Goal: Transaction & Acquisition: Purchase product/service

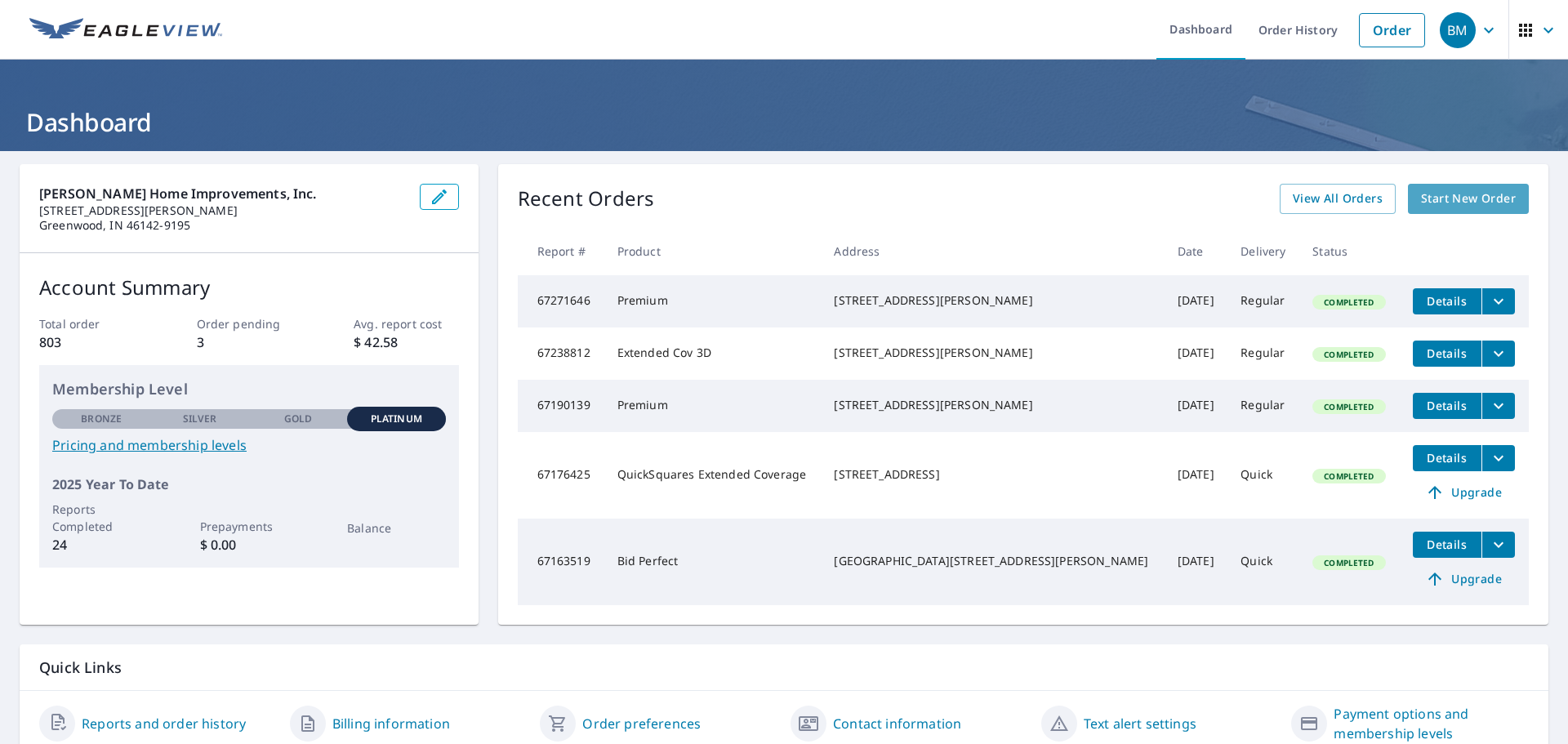
click at [1455, 204] on span "Start New Order" at bounding box center [1468, 199] width 94 height 21
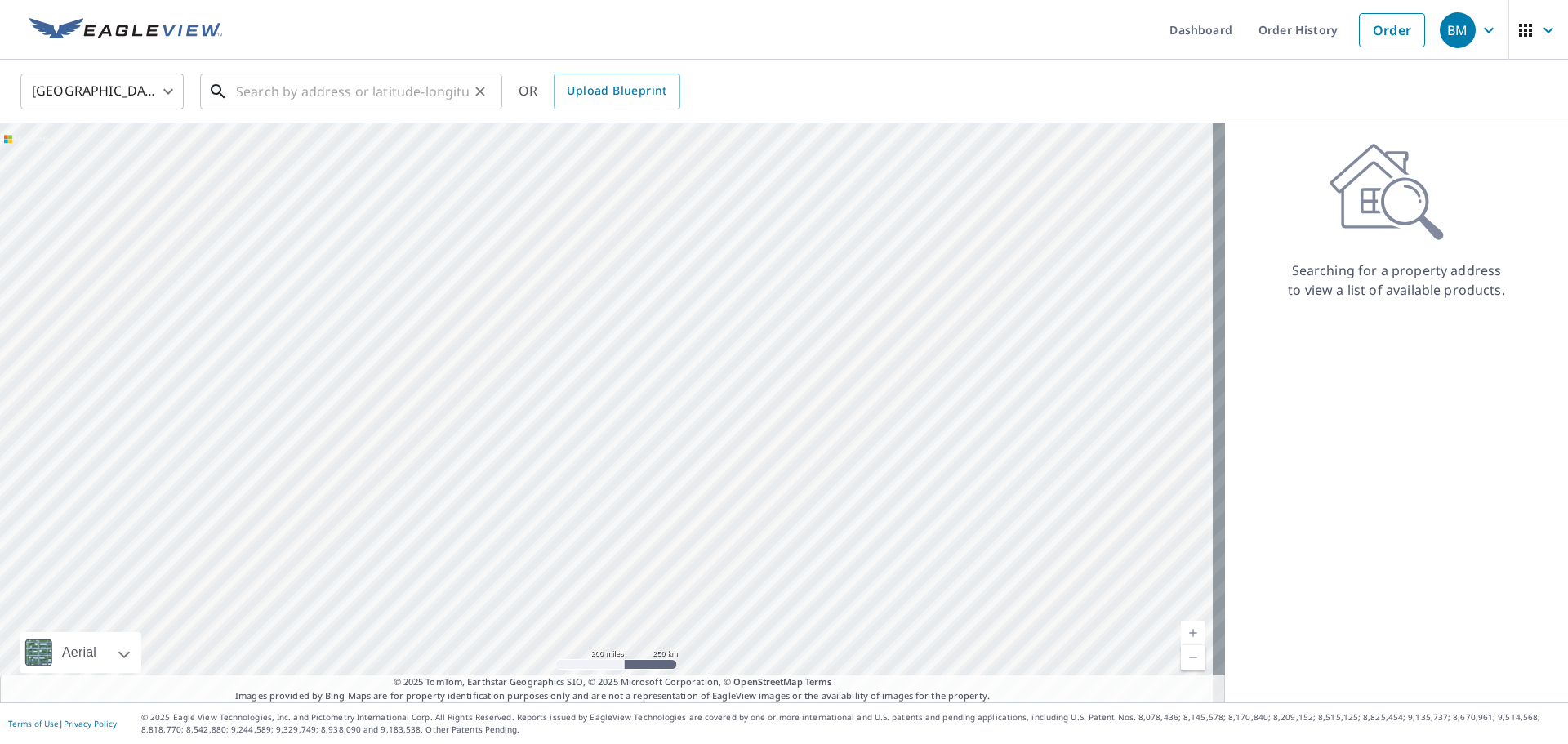
click at [401, 93] on input "text" at bounding box center [353, 91] width 233 height 46
paste input "1709 Lost Lake Rd."
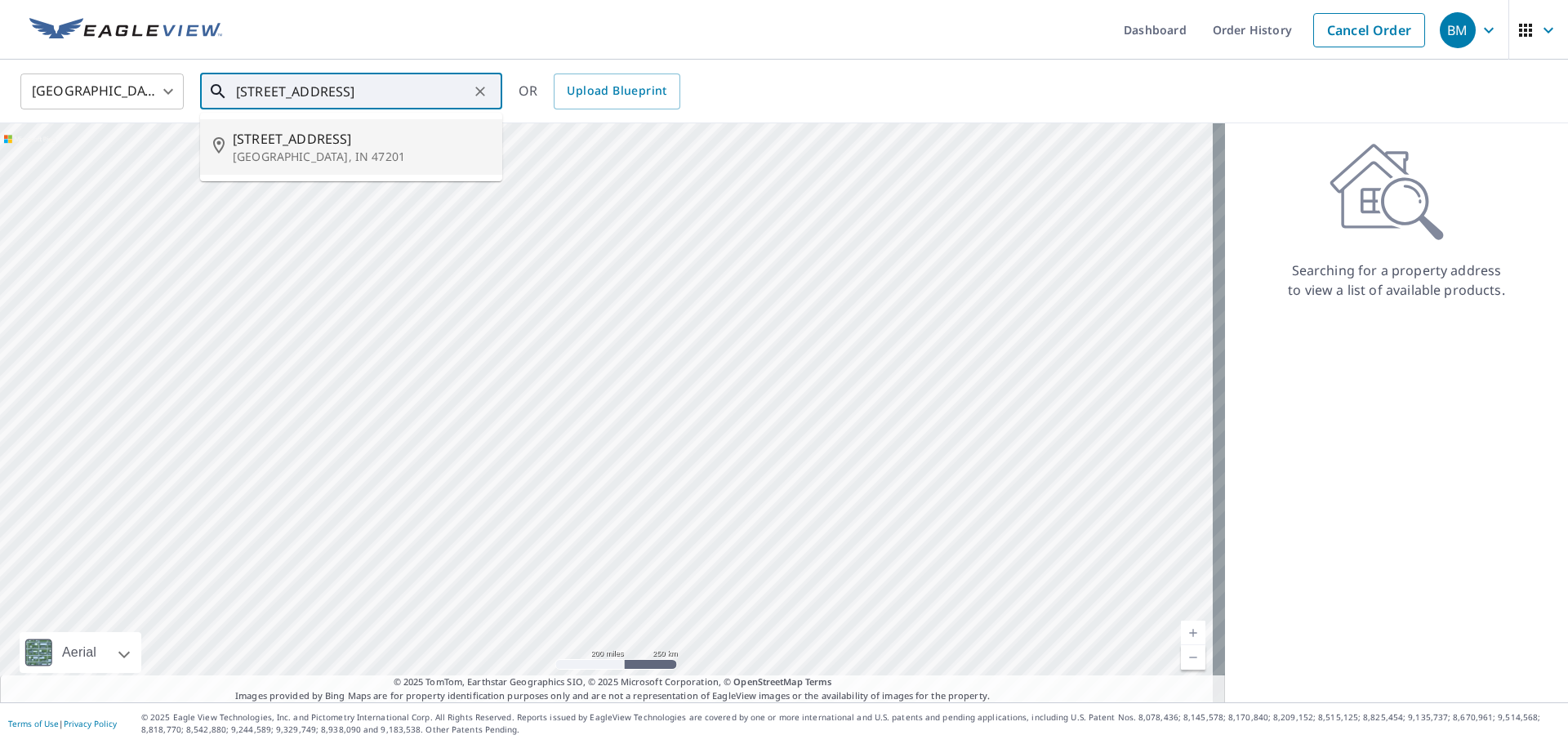
click at [383, 152] on p "[GEOGRAPHIC_DATA], IN 47201" at bounding box center [361, 157] width 256 height 16
type input "1709 N Lost Lake Rd Columbus, IN 47201"
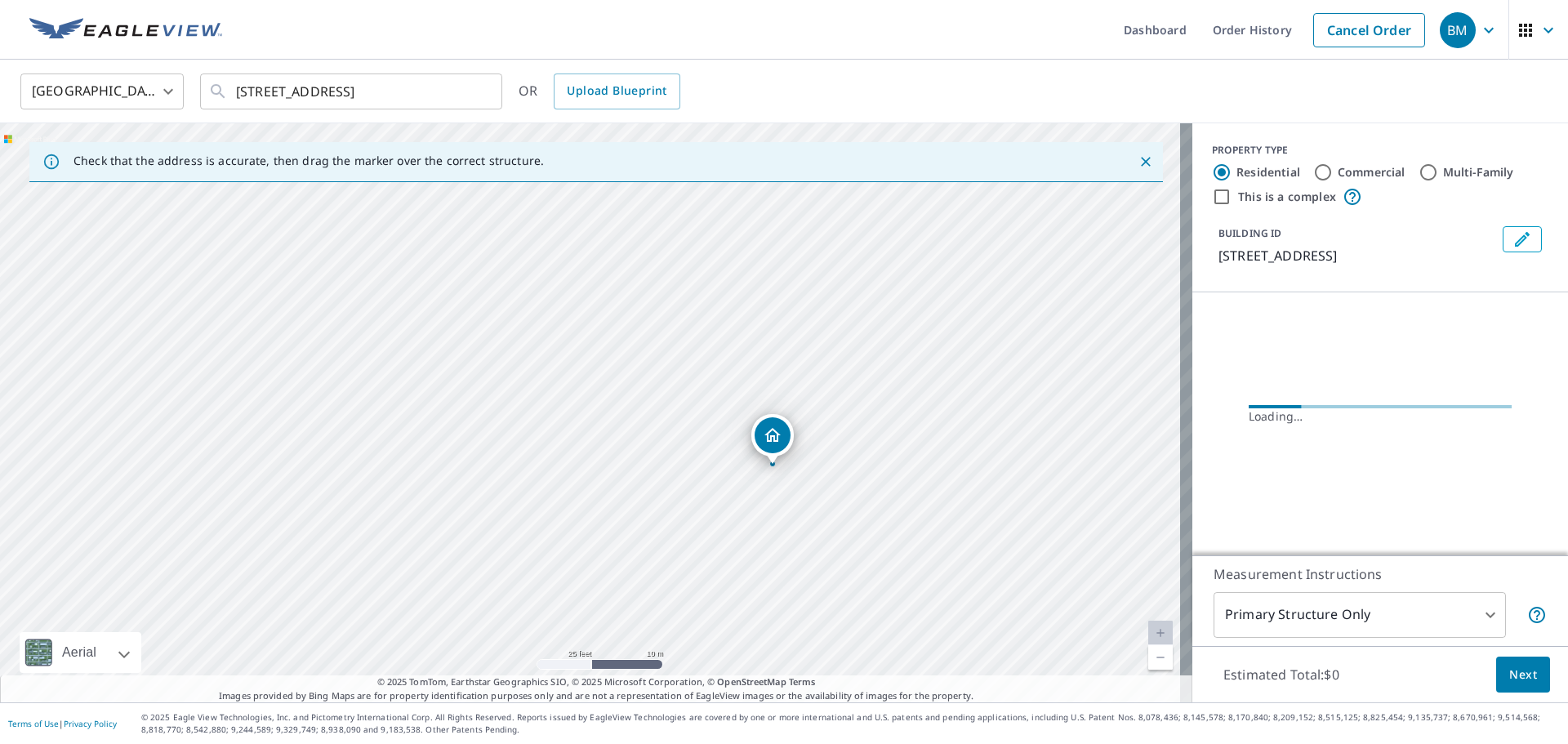
drag, startPoint x: 415, startPoint y: 461, endPoint x: 799, endPoint y: 275, distance: 426.7
click at [838, 270] on div "1709 N Lost Lake Rd Columbus, IN 47201" at bounding box center [596, 412] width 1193 height 579
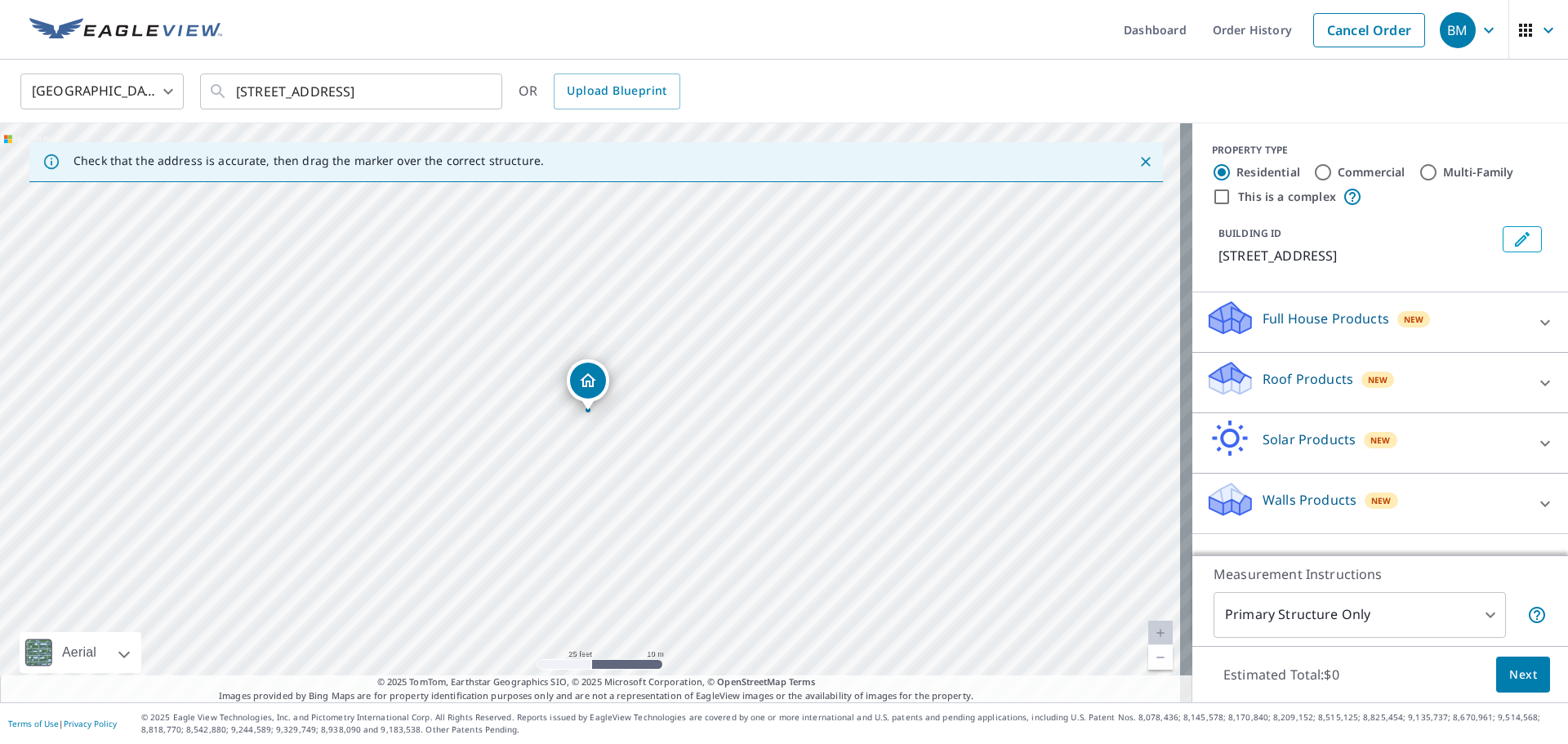
click at [1435, 378] on div "Roof Products New" at bounding box center [1366, 383] width 321 height 47
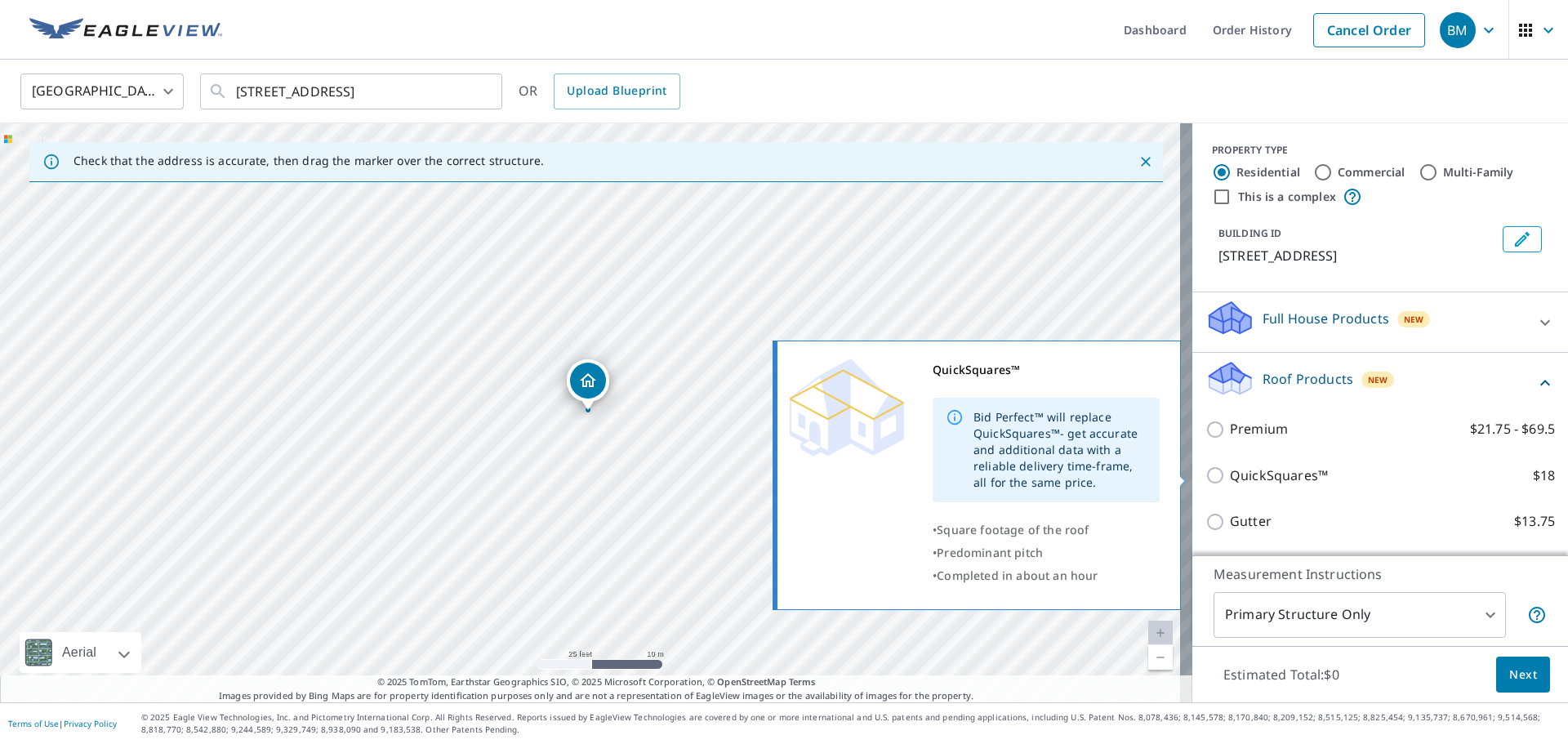
click at [1207, 480] on input "QuickSquares™ $18" at bounding box center [1218, 475] width 24 height 20
checkbox input "true"
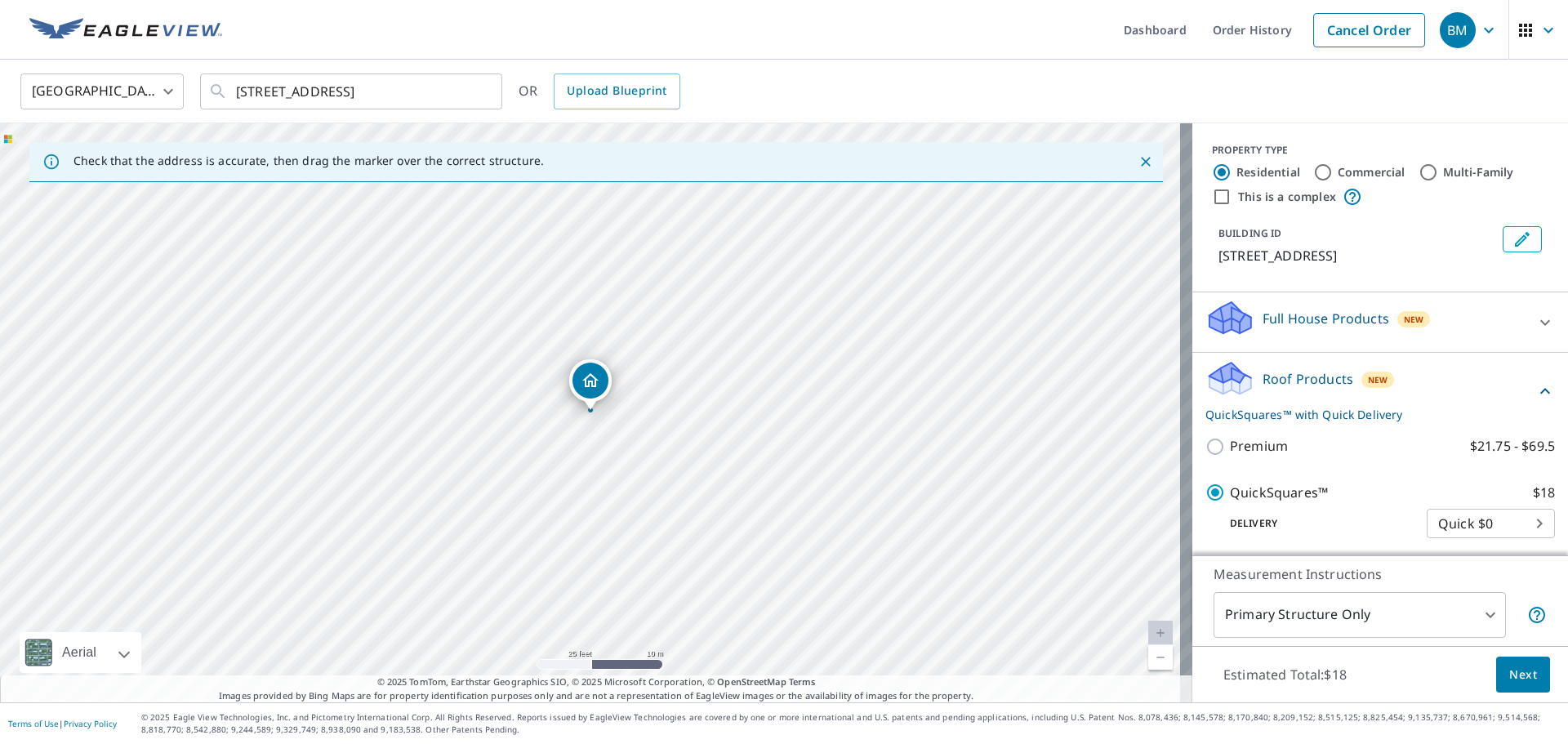
click at [1536, 383] on icon at bounding box center [1545, 391] width 20 height 20
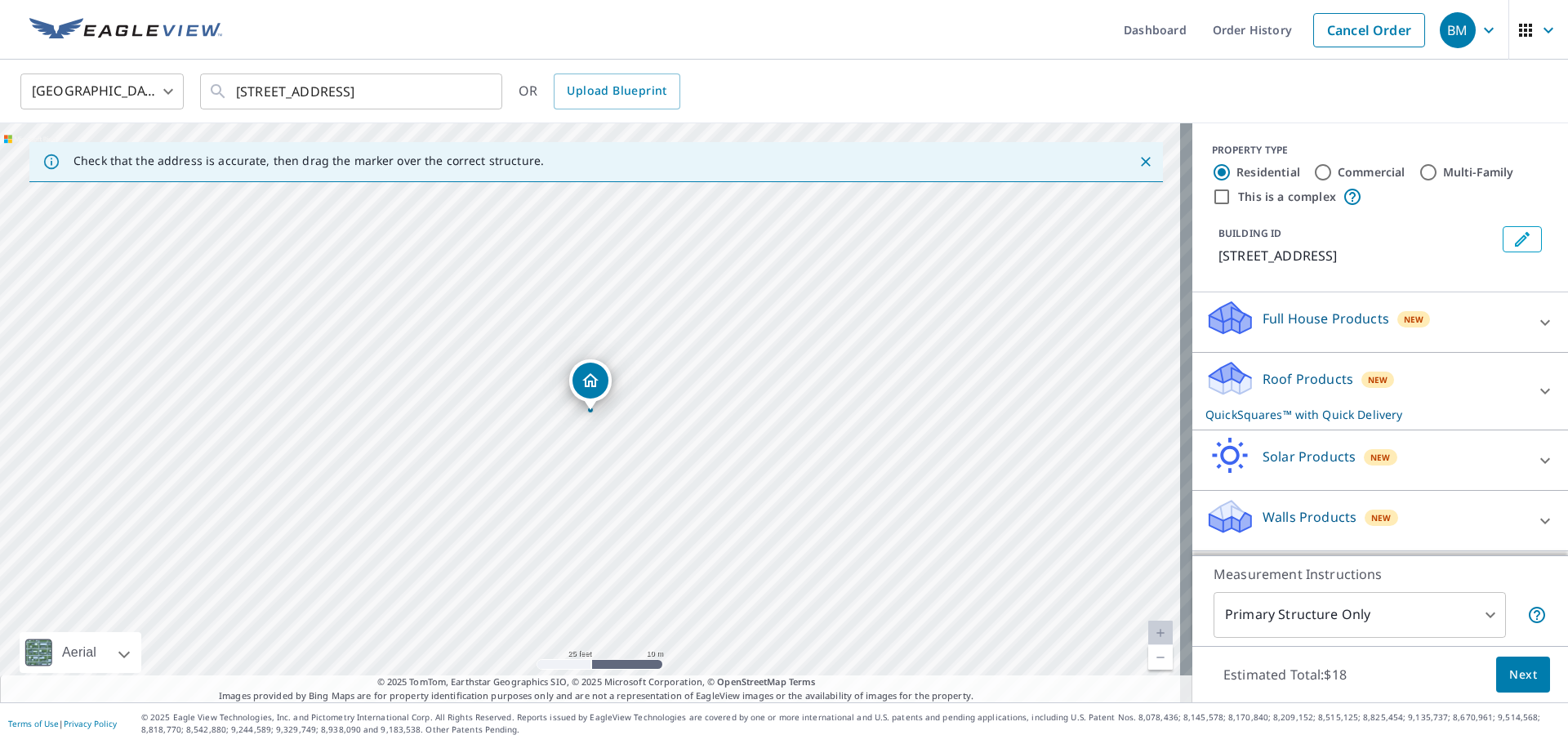
click at [1513, 390] on div "Roof Products New QuickSquares™ with Quick Delivery" at bounding box center [1366, 391] width 321 height 64
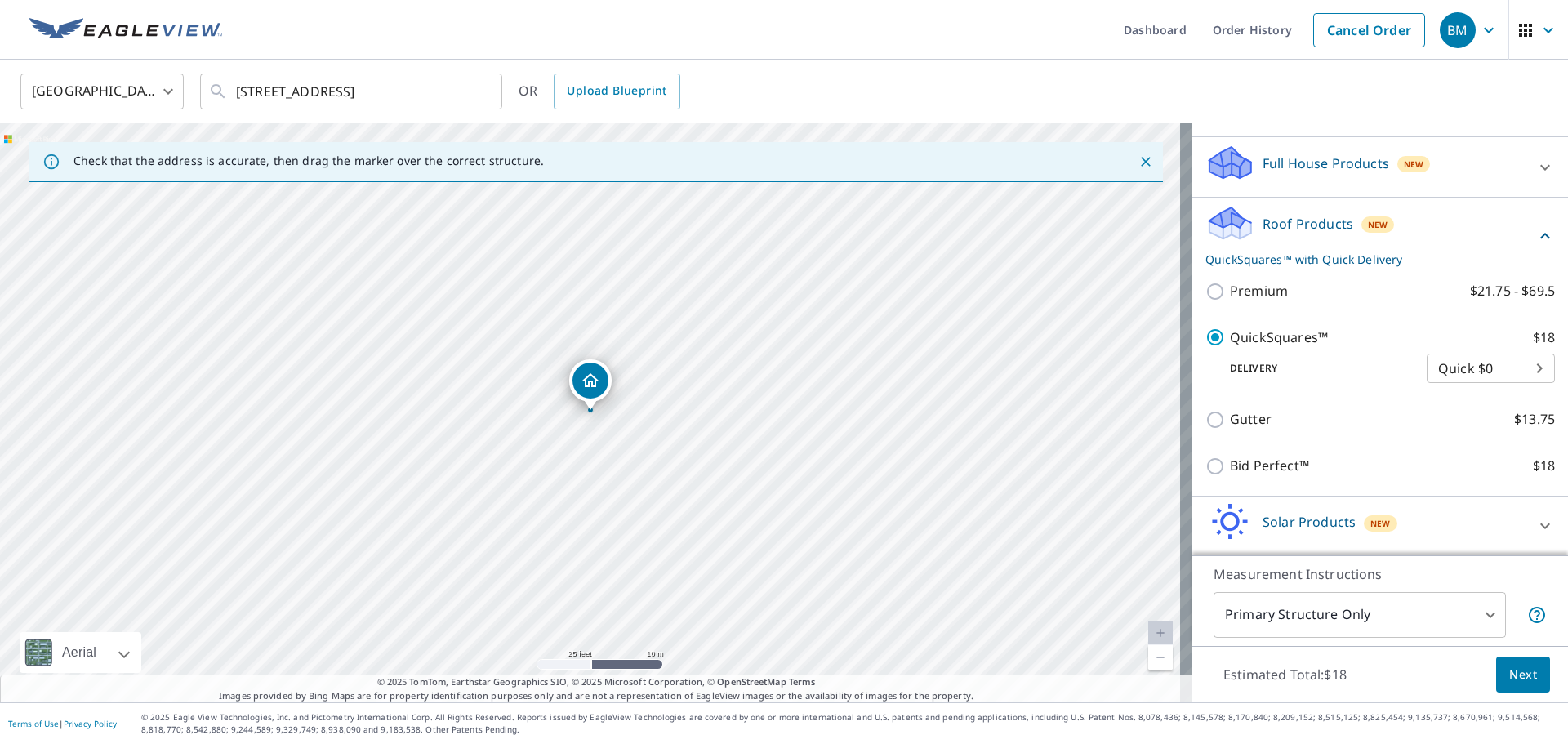
scroll to position [217, 0]
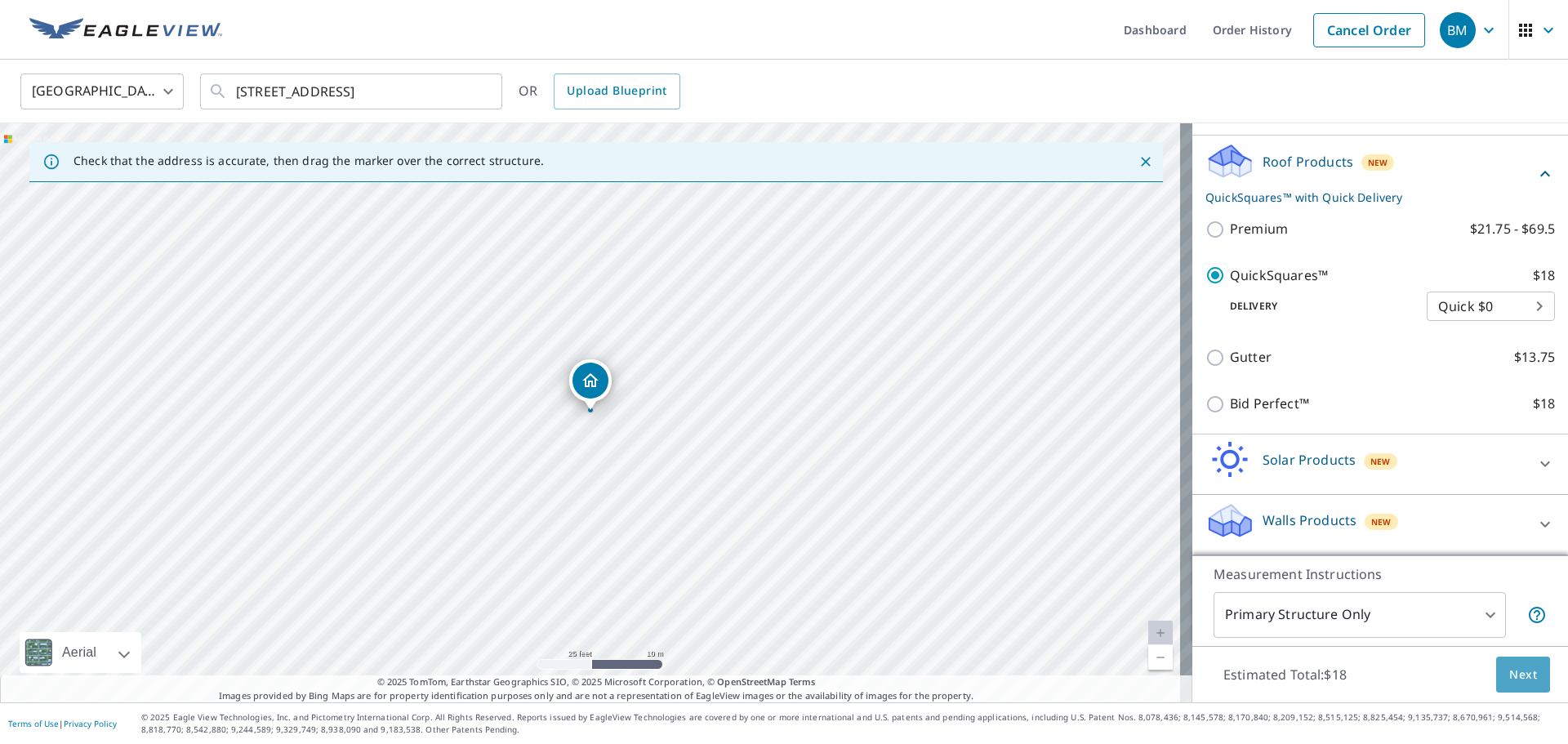
click at [1496, 676] on button "Next" at bounding box center [1523, 675] width 54 height 36
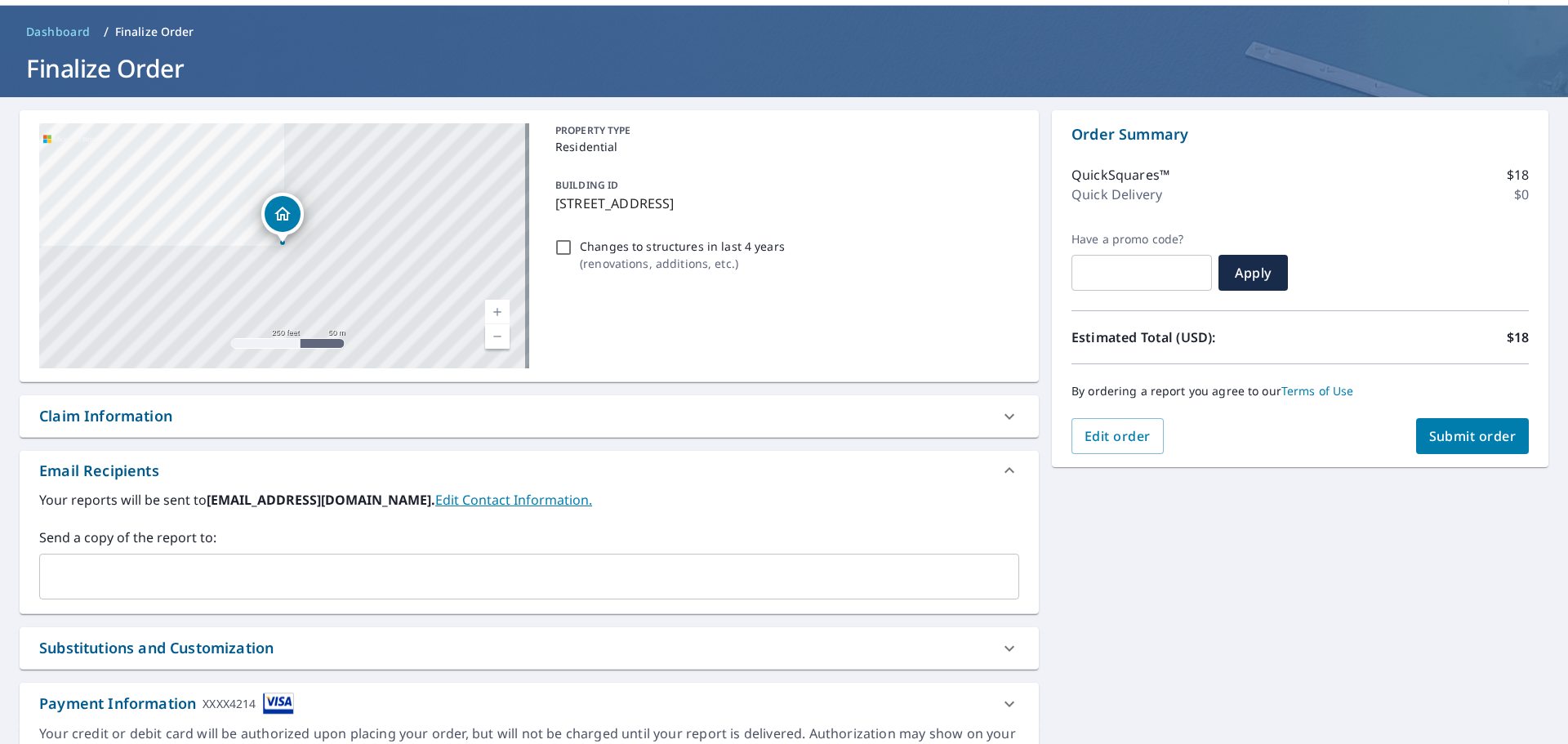
scroll to position [140, 0]
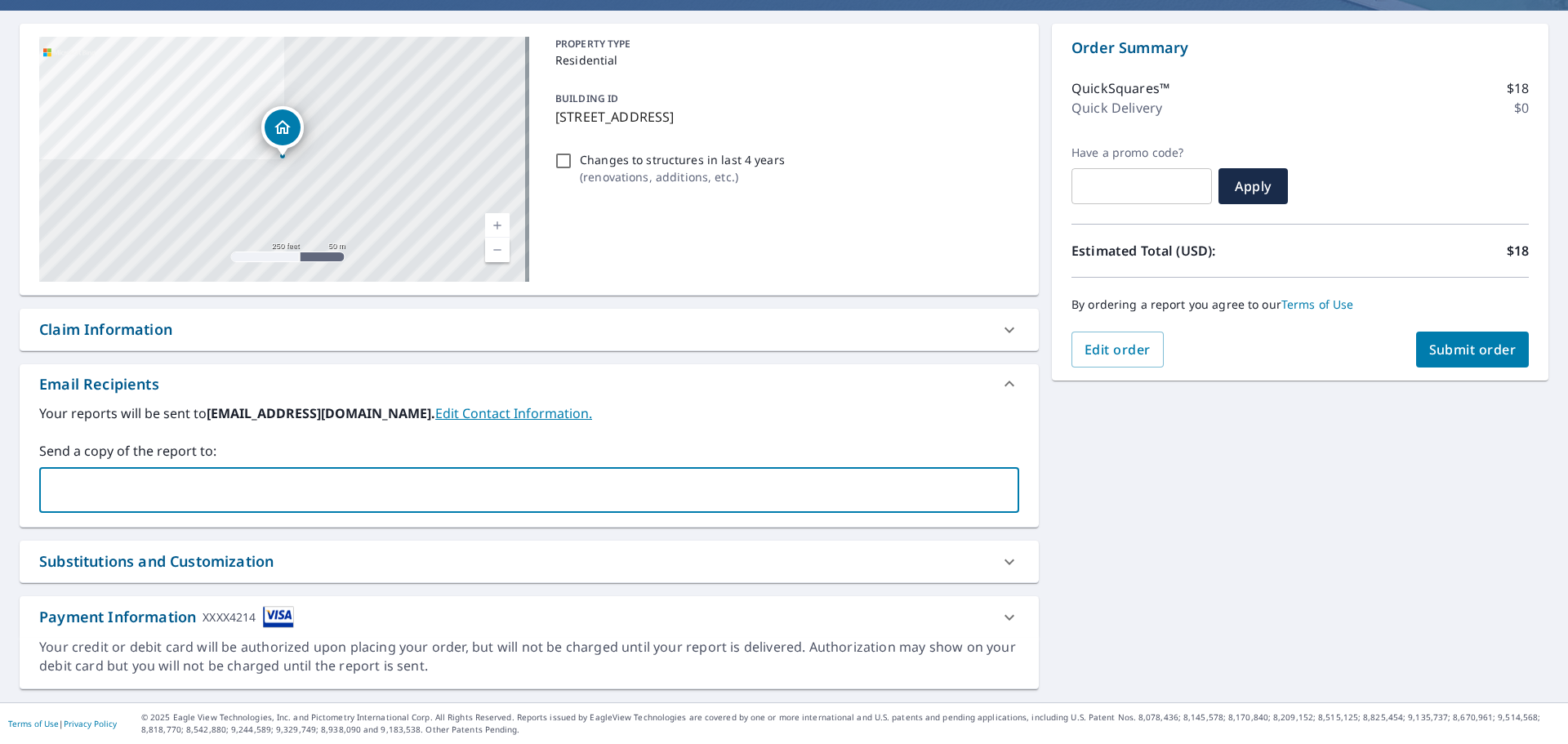
click at [178, 491] on input "text" at bounding box center [517, 490] width 941 height 31
type input "bryn@mossroofing.com"
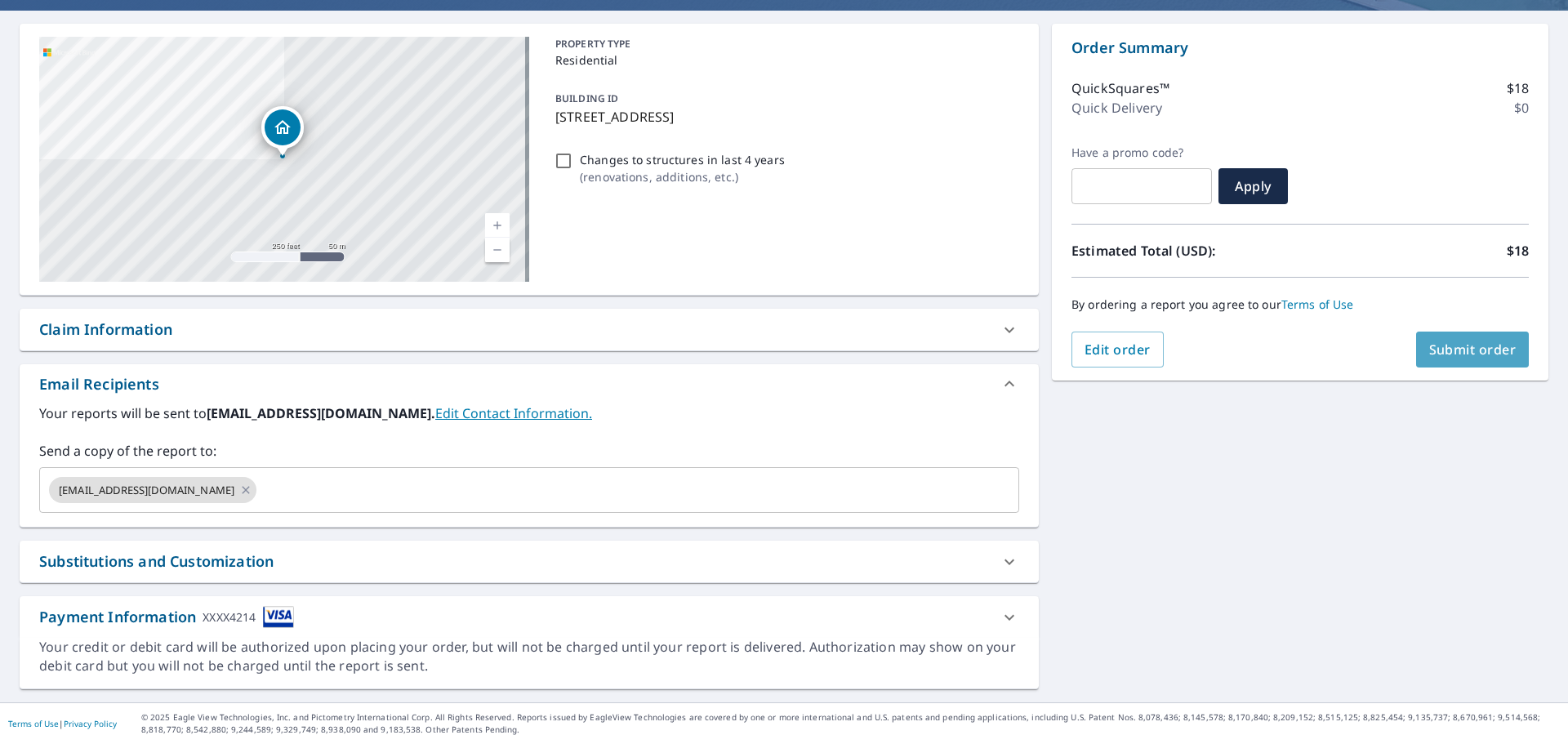
click at [1442, 354] on span "Submit order" at bounding box center [1473, 349] width 87 height 18
checkbox input "true"
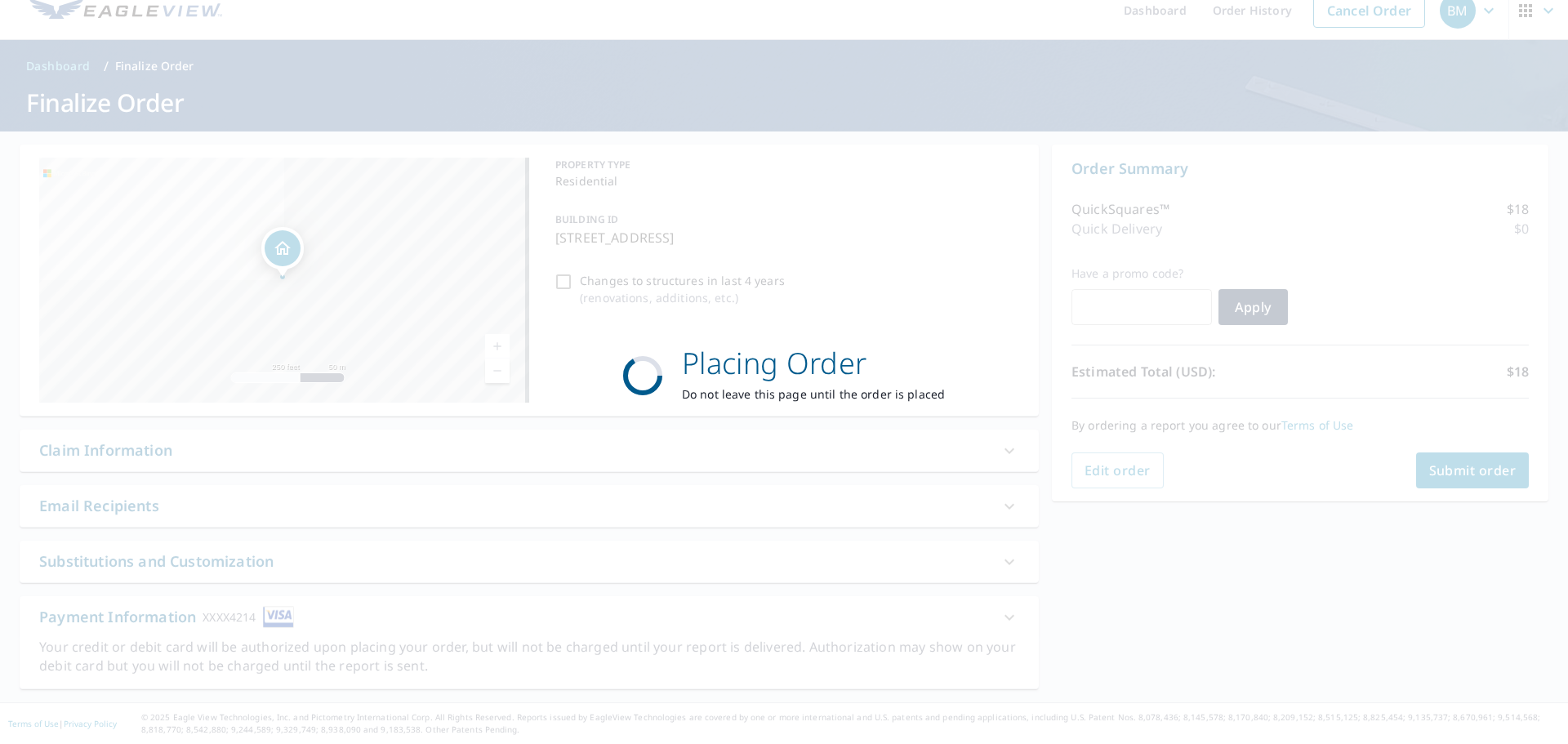
scroll to position [20, 0]
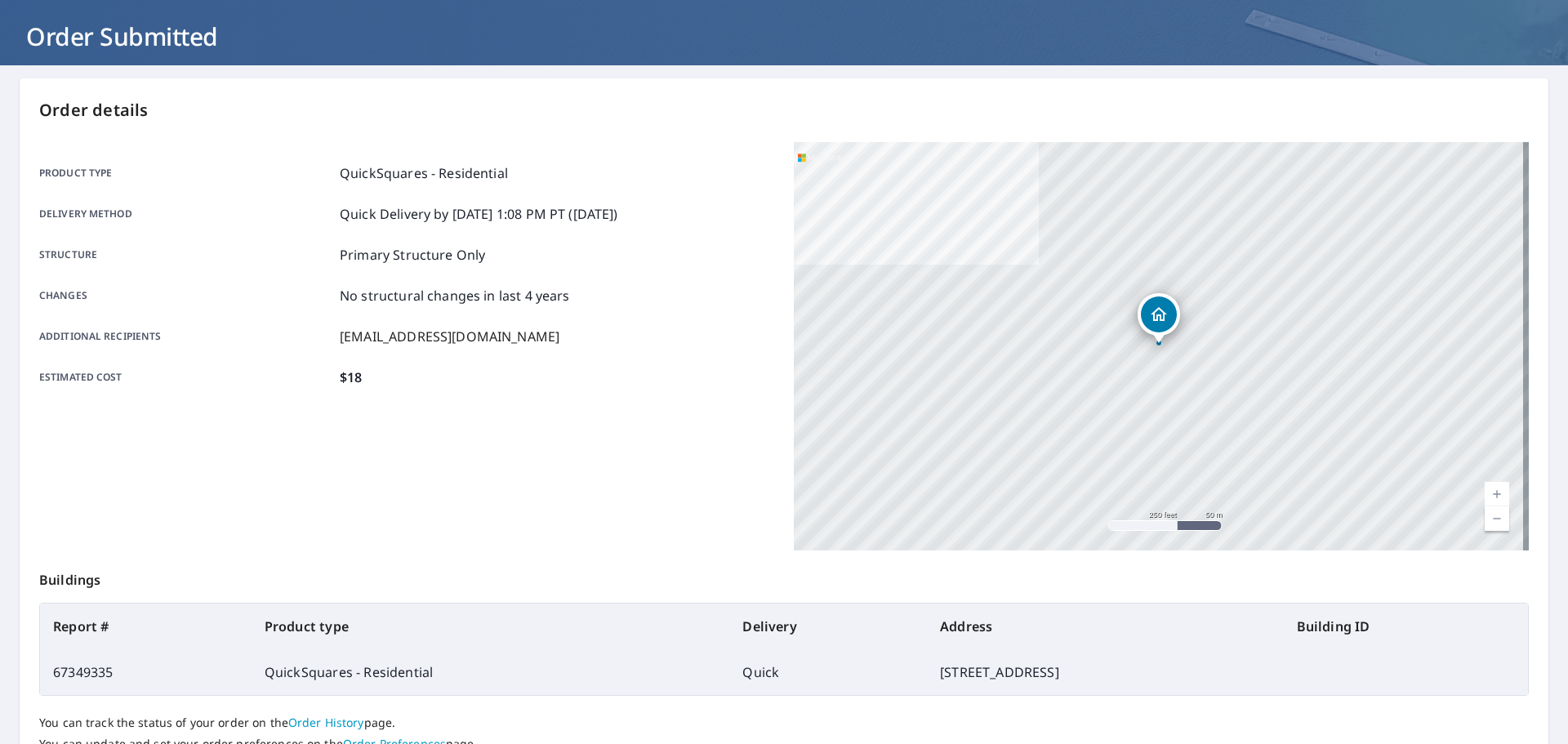
scroll to position [217, 0]
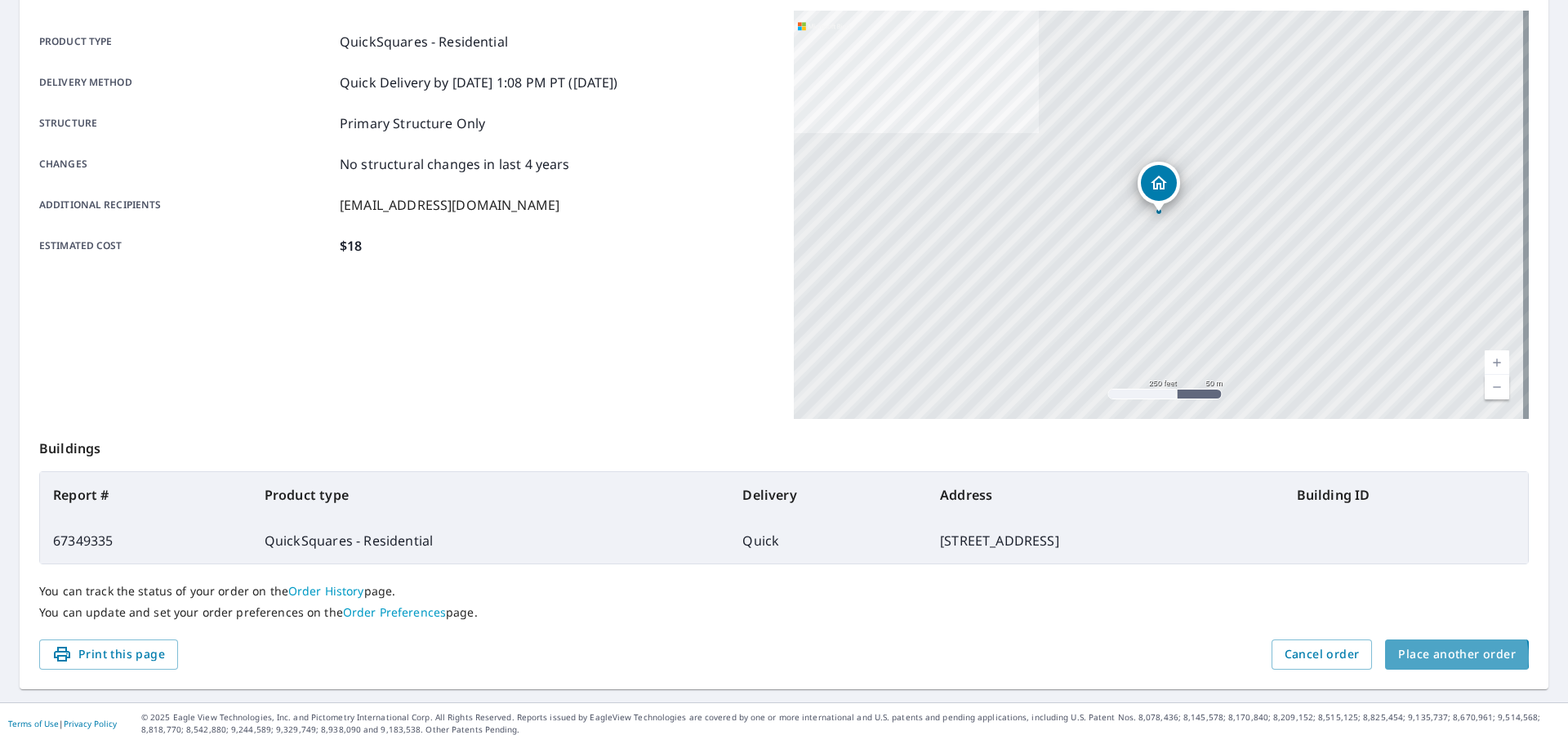
click at [1445, 657] on span "Place another order" at bounding box center [1457, 655] width 118 height 21
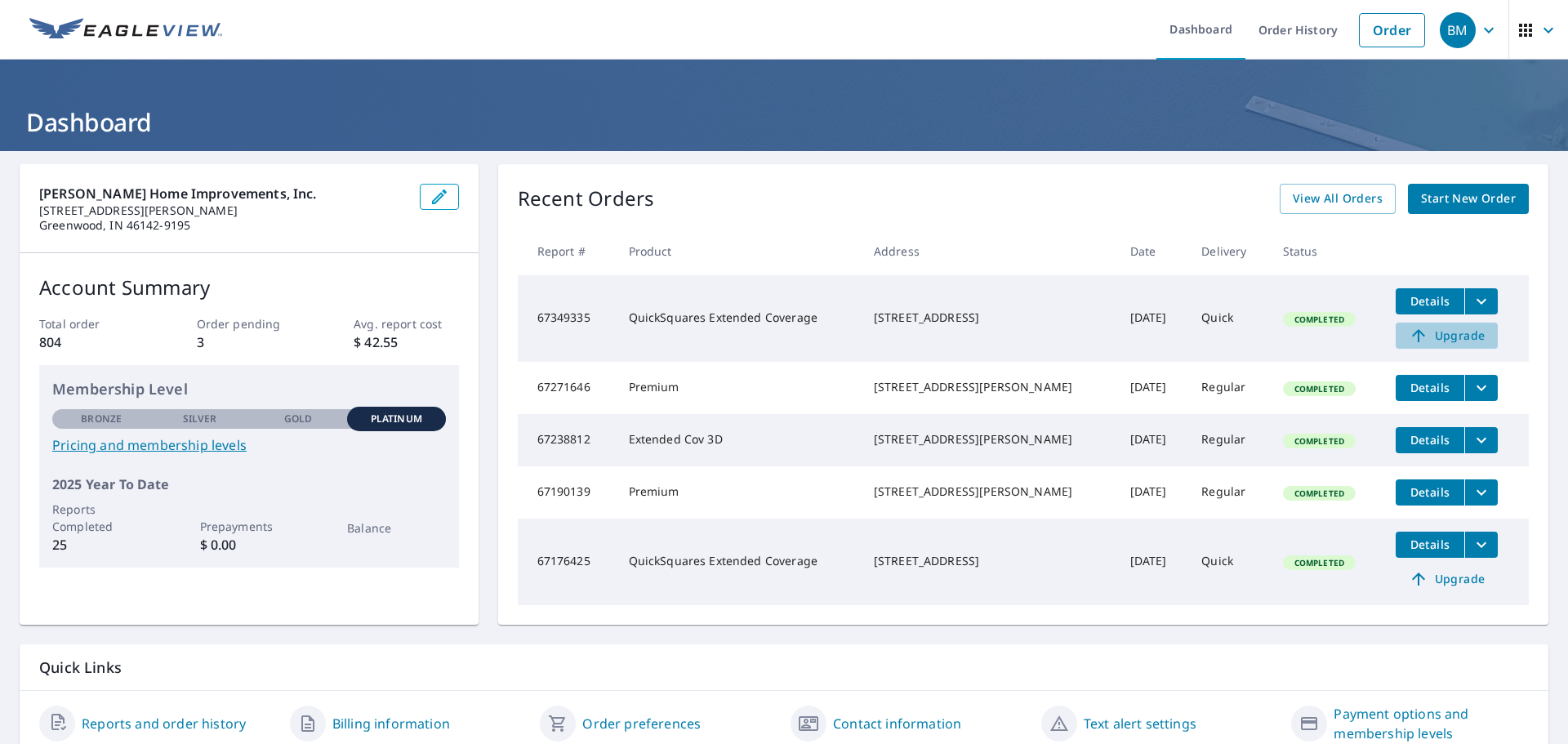
click at [1444, 336] on span "Upgrade" at bounding box center [1447, 335] width 82 height 20
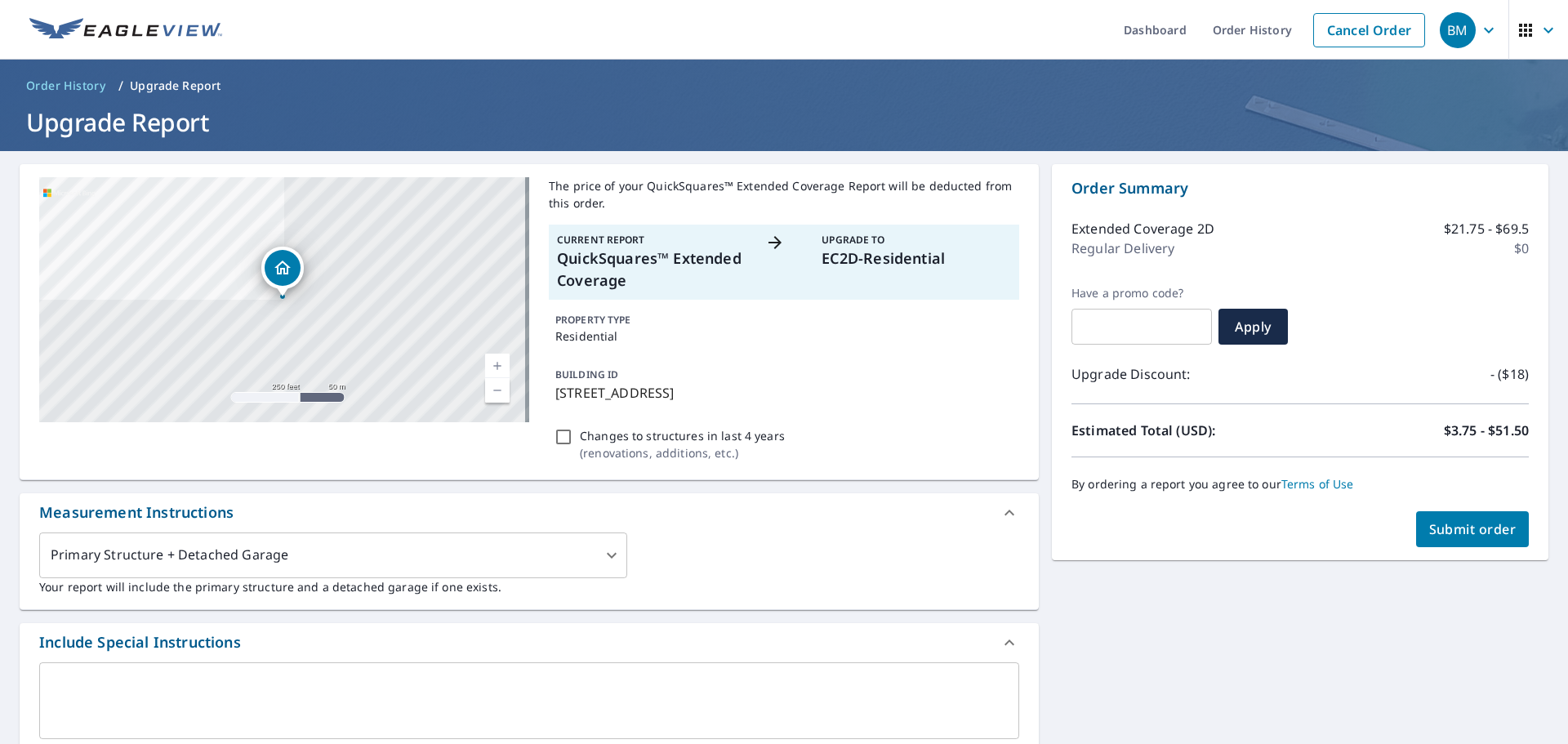
click at [770, 244] on icon at bounding box center [775, 243] width 20 height 20
click at [1351, 37] on link "Cancel Order" at bounding box center [1369, 30] width 112 height 35
checkbox input "true"
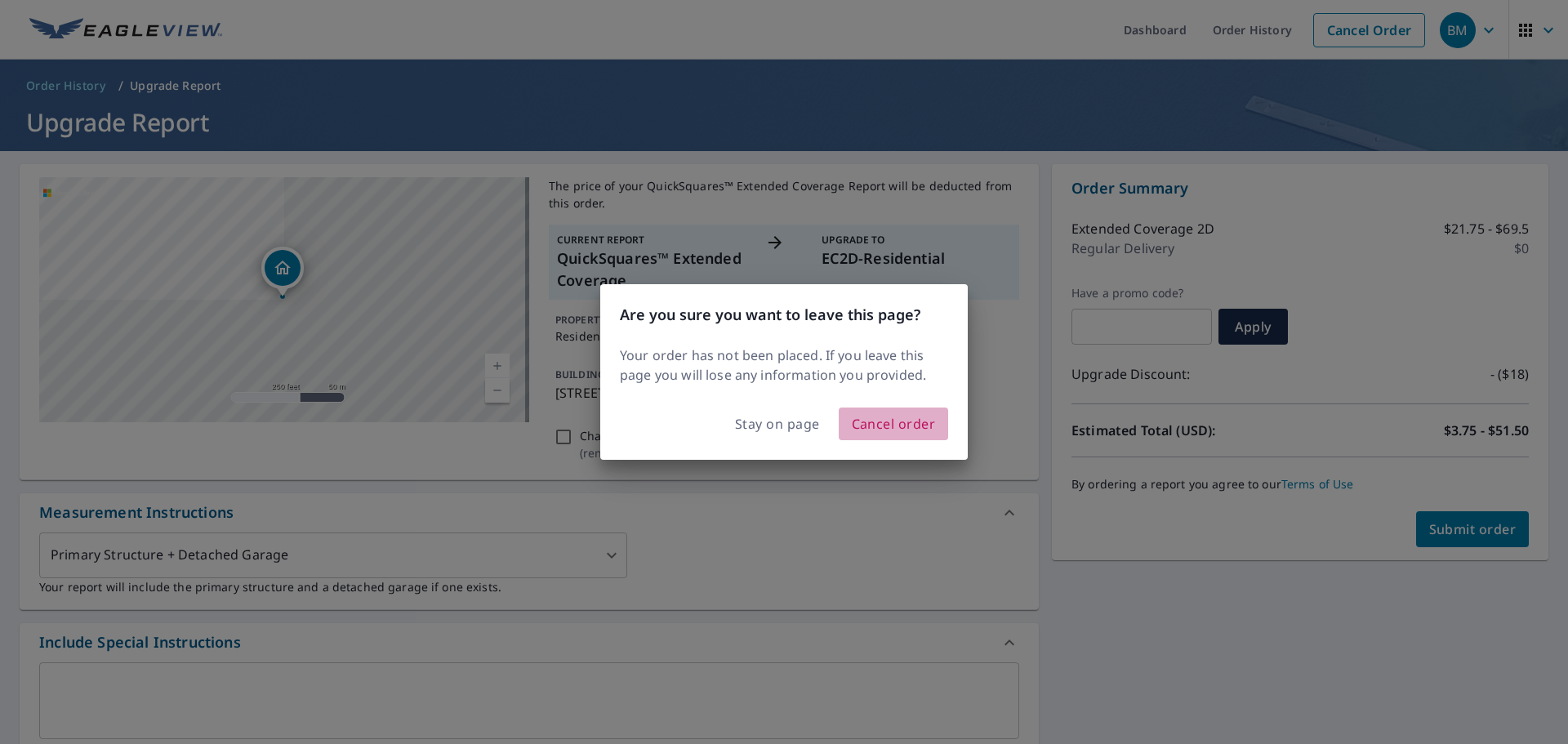
click at [897, 418] on span "Cancel order" at bounding box center [893, 424] width 84 height 23
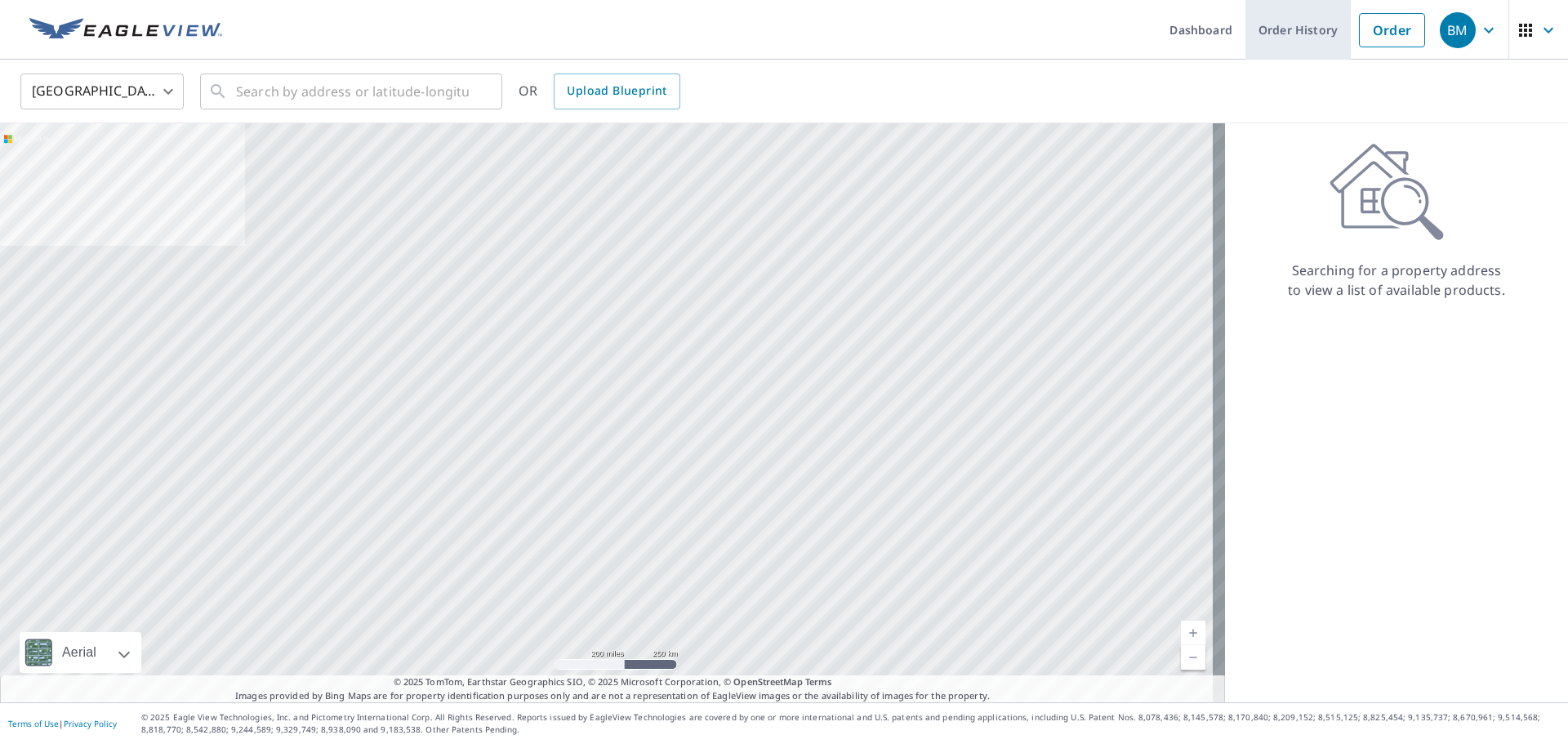
click at [1263, 26] on link "Order History" at bounding box center [1299, 29] width 106 height 60
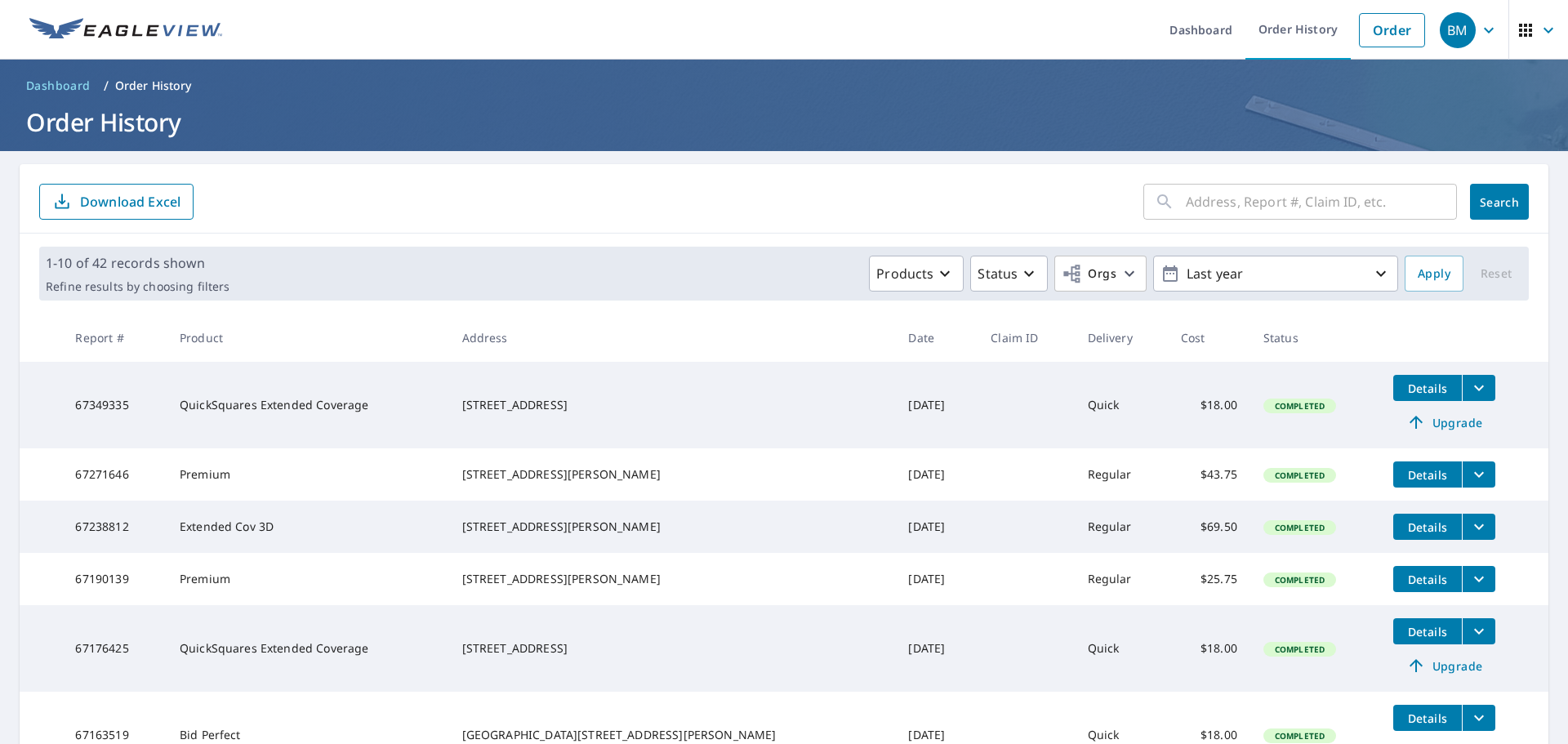
click at [1469, 385] on icon "filesDropdownBtn-67349335" at bounding box center [1479, 388] width 20 height 20
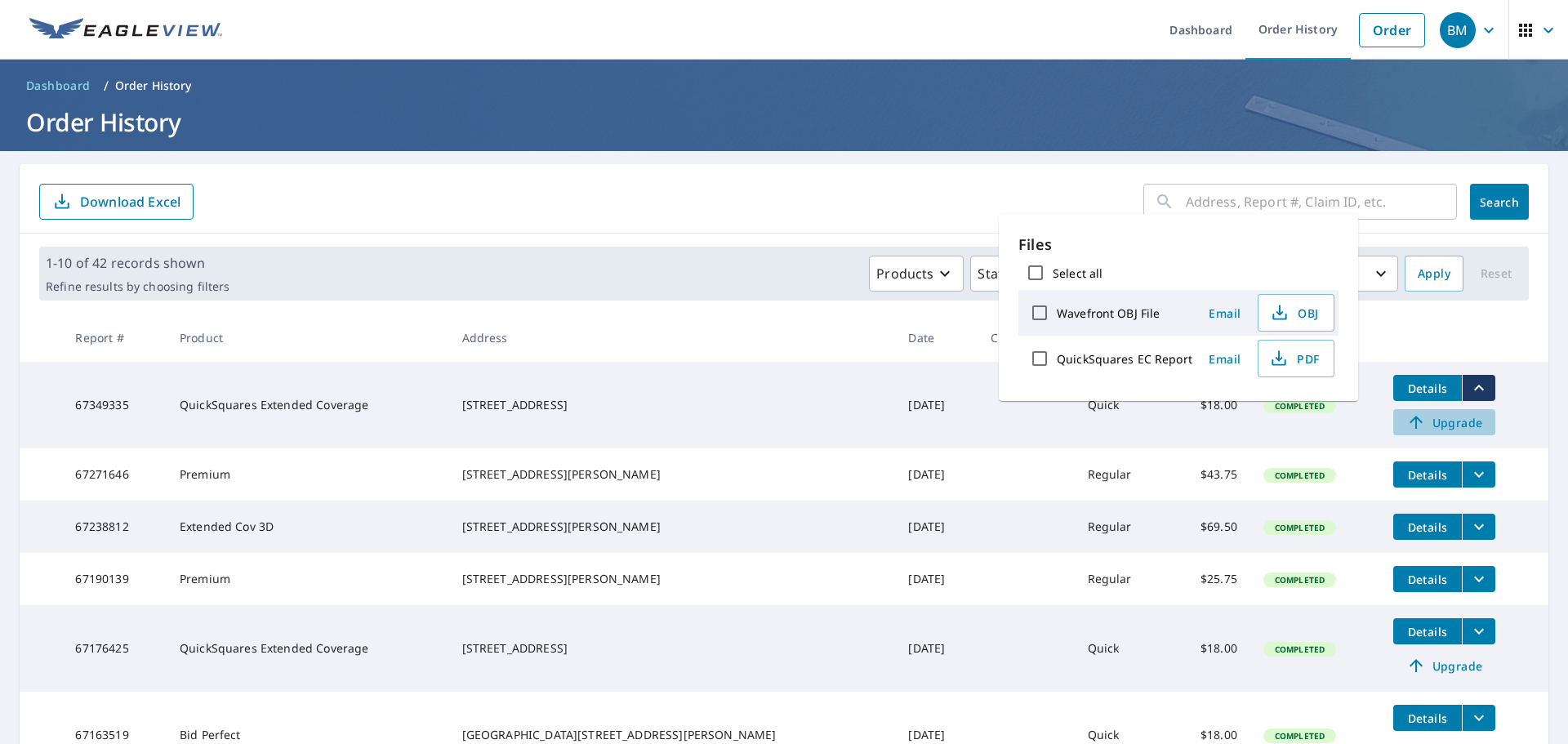
click at [1415, 423] on span "Upgrade" at bounding box center [1444, 422] width 82 height 20
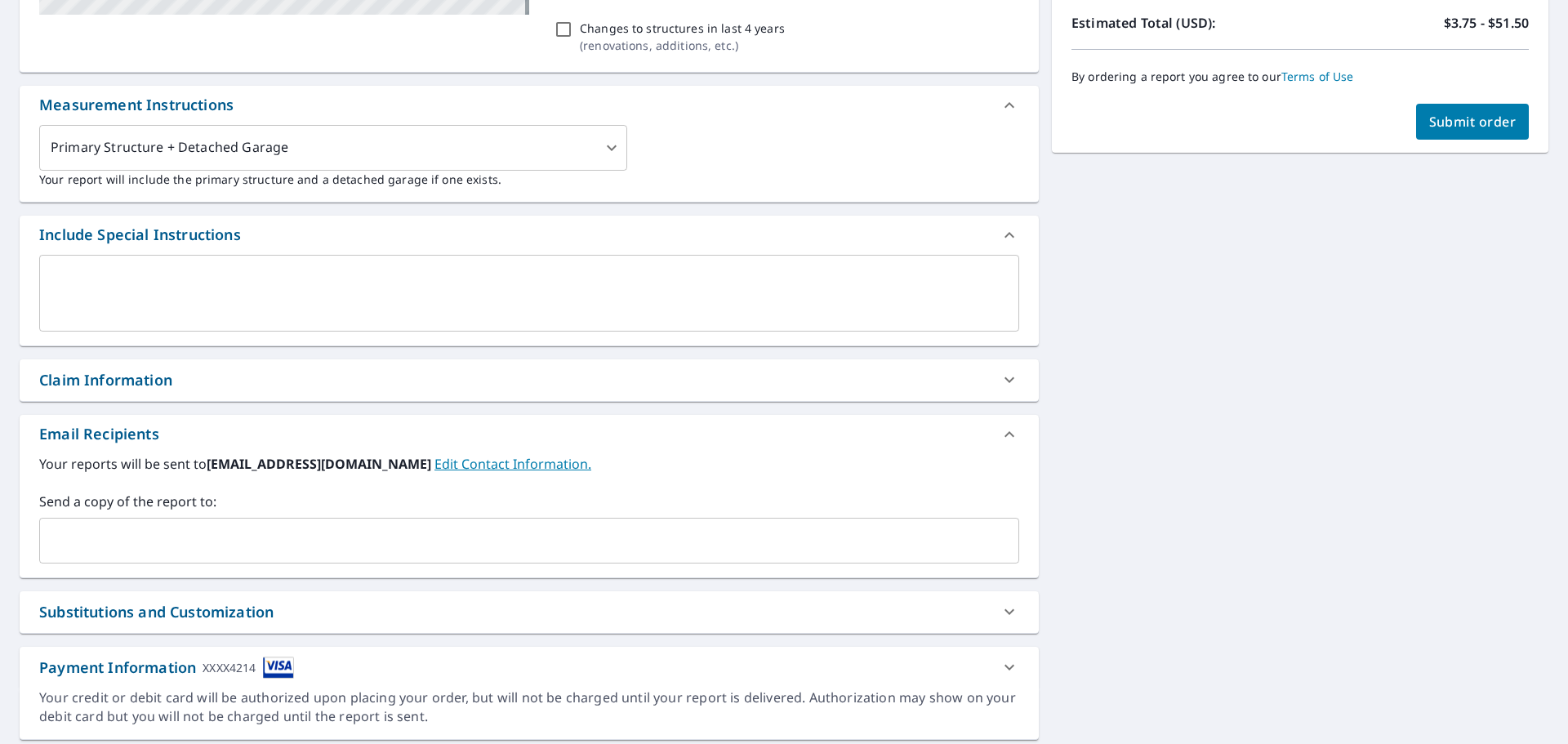
scroll to position [408, 0]
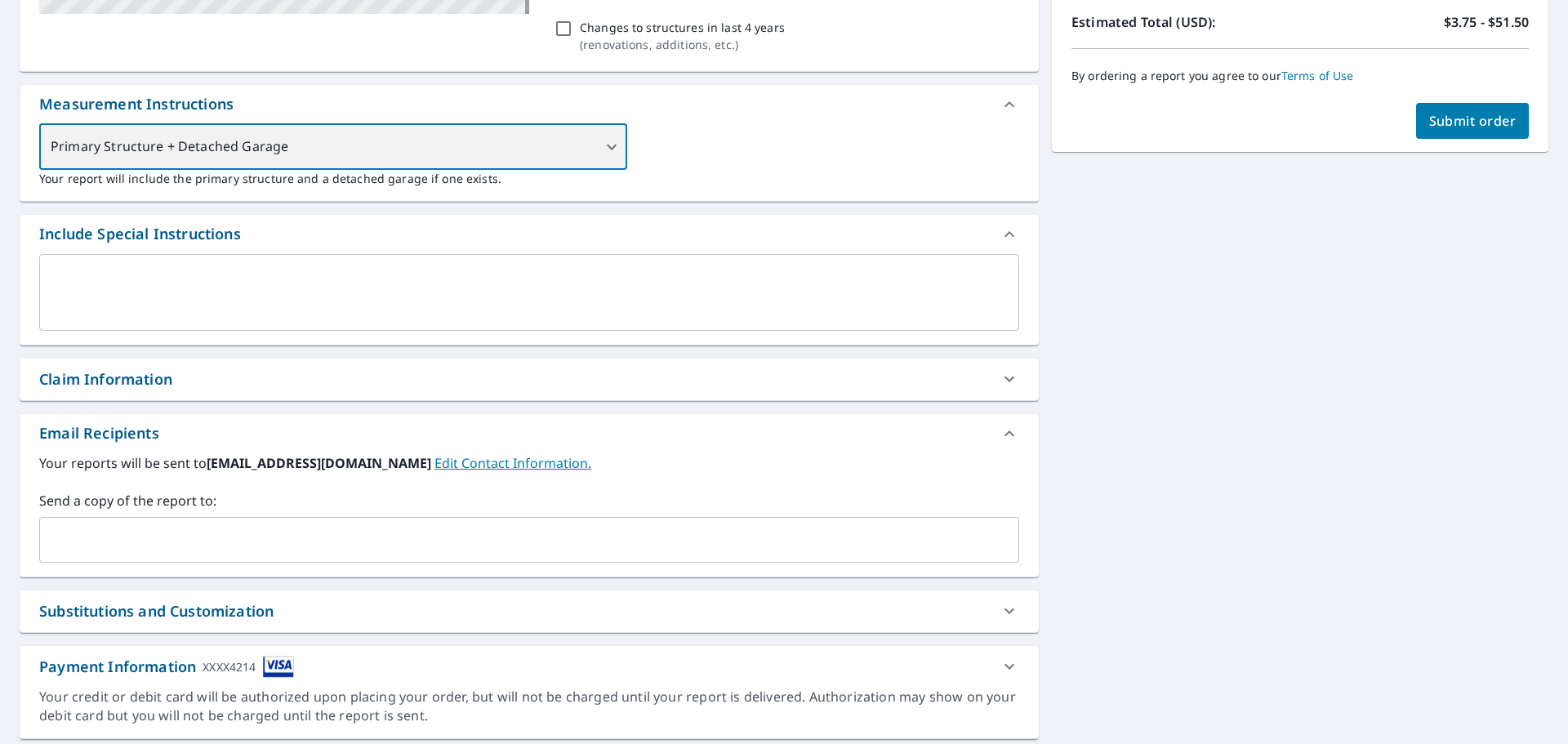
click at [606, 155] on div "Primary Structure + Detached Garage" at bounding box center [333, 146] width 588 height 46
click at [605, 147] on div "Primary Structure + Detached Garage" at bounding box center [333, 146] width 588 height 46
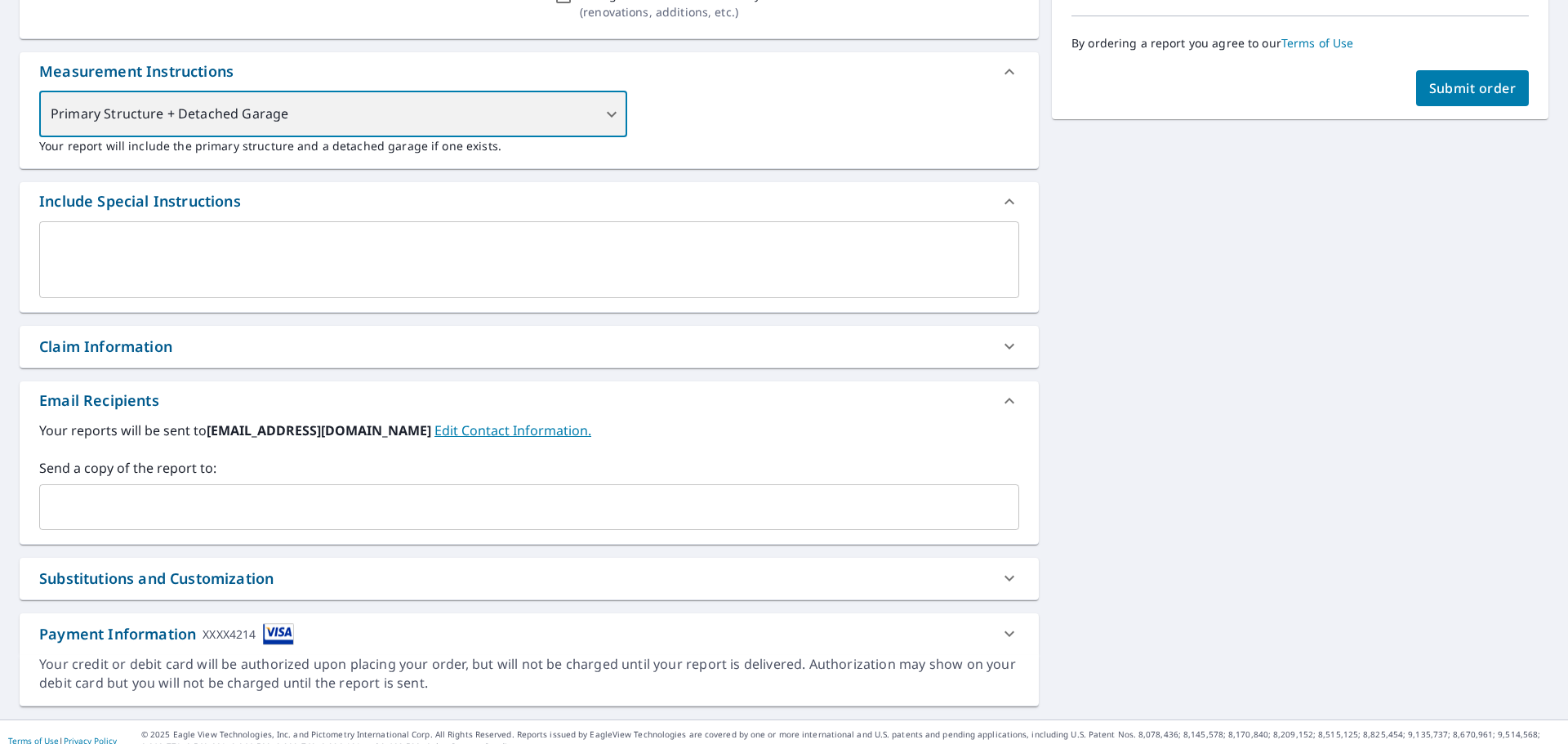
scroll to position [458, 0]
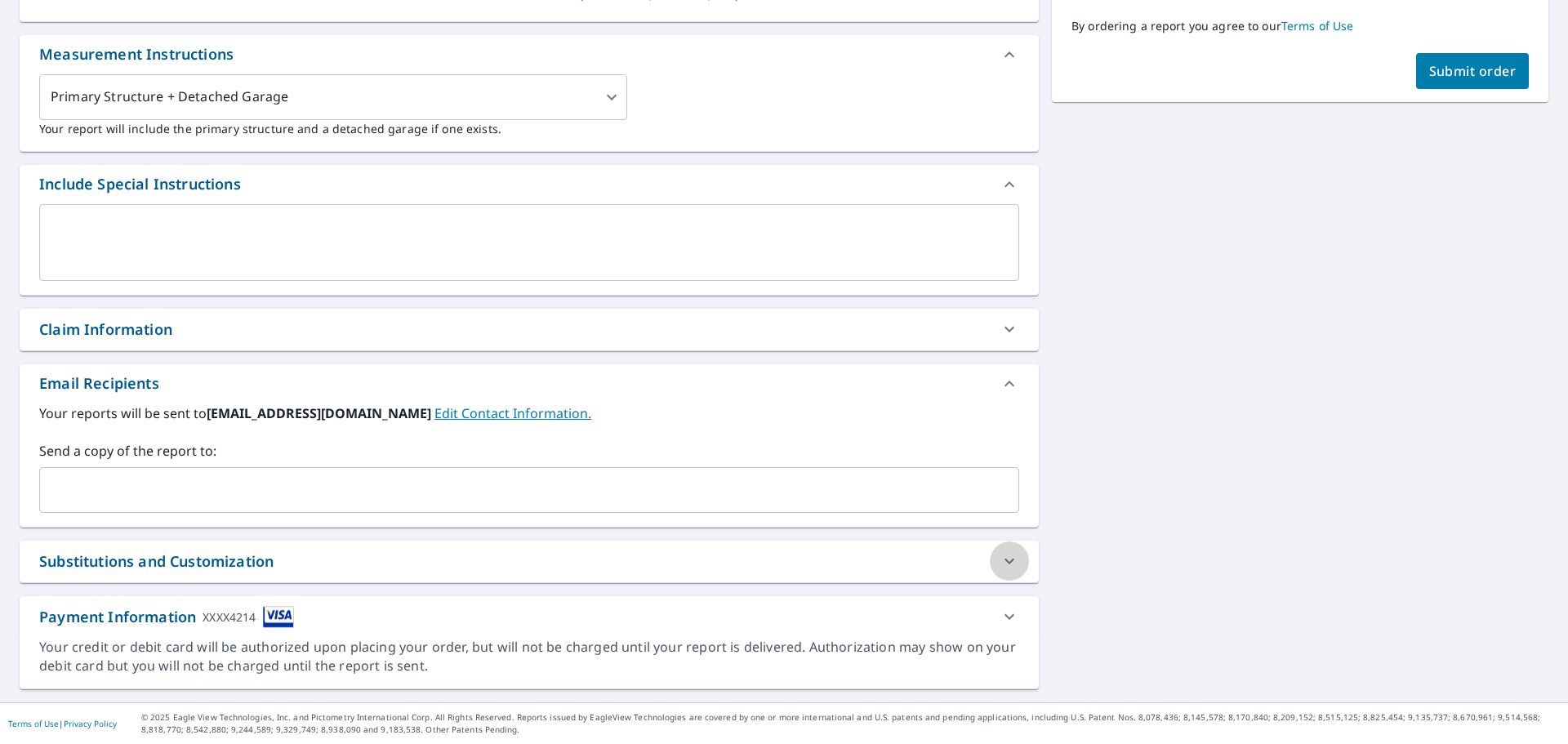
click at [1000, 566] on icon at bounding box center [1009, 560] width 20 height 20
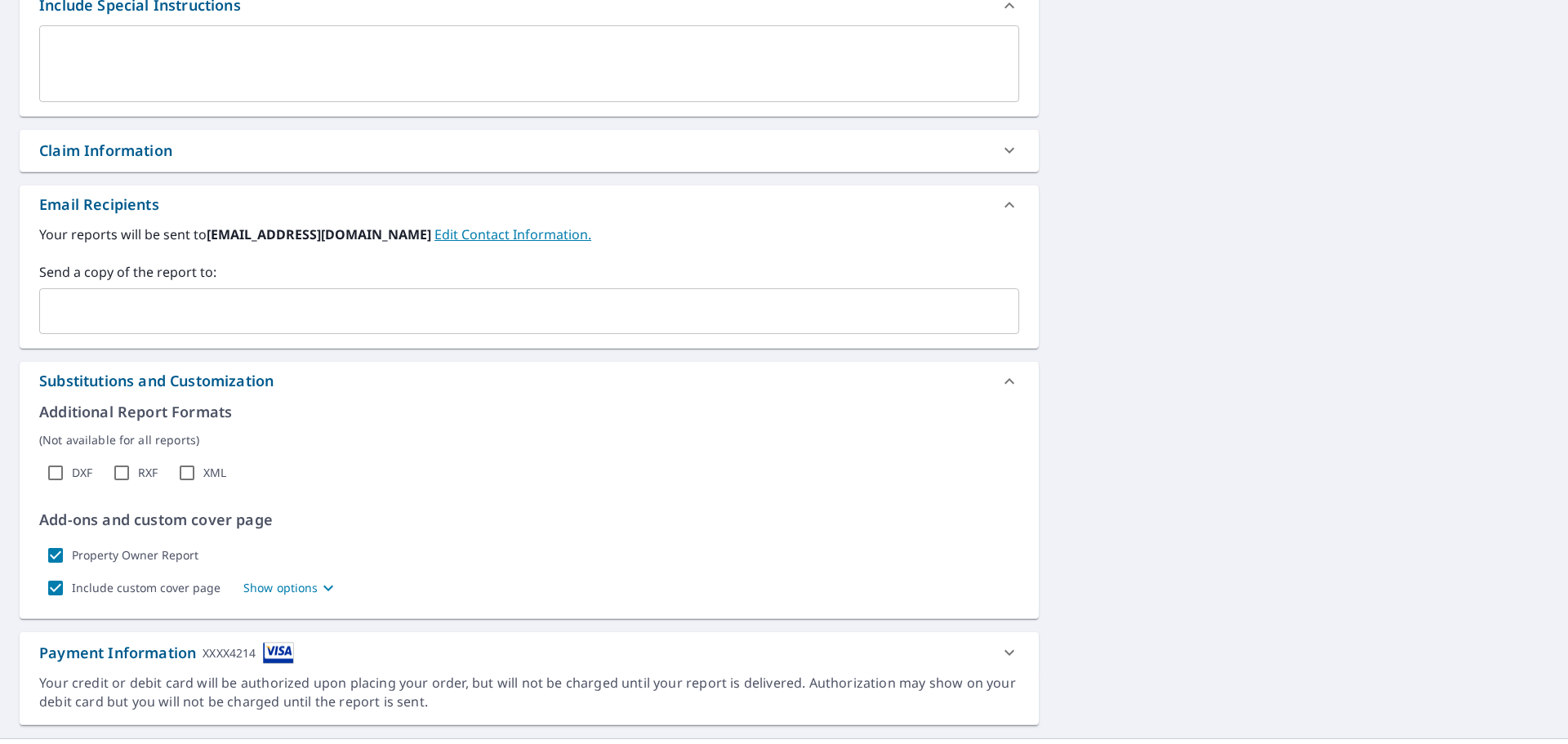
scroll to position [673, 0]
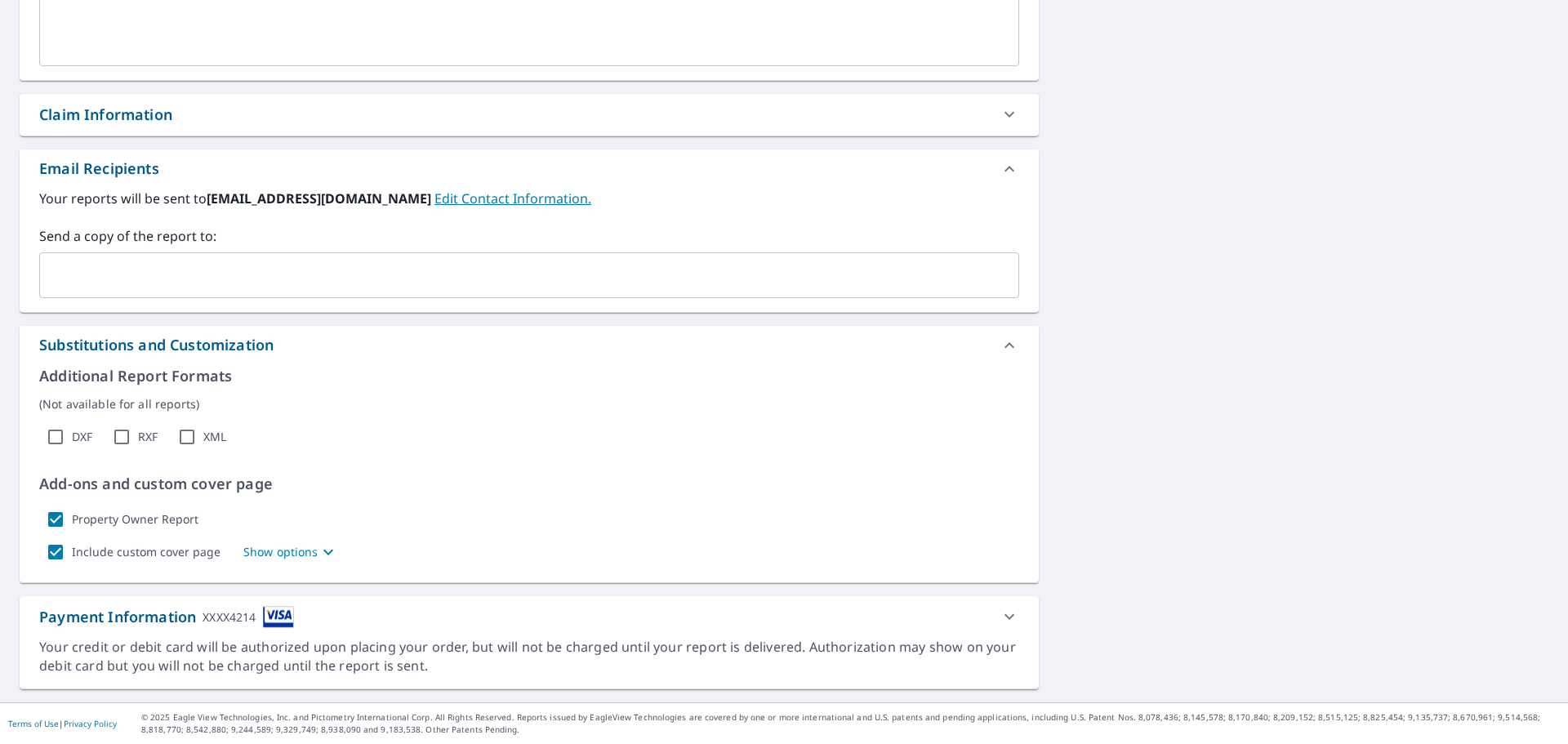
click at [1000, 346] on icon at bounding box center [1009, 346] width 20 height 20
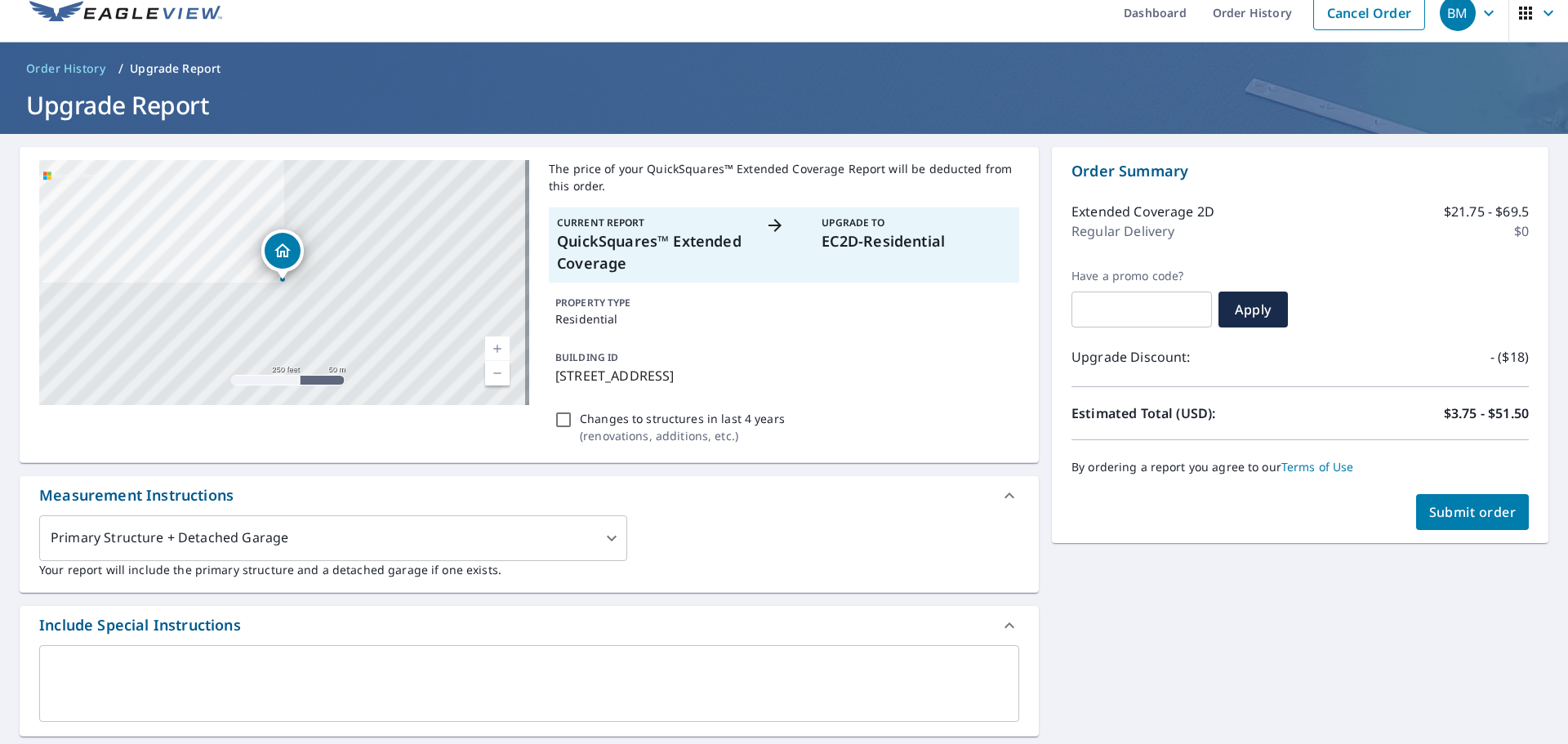
scroll to position [0, 0]
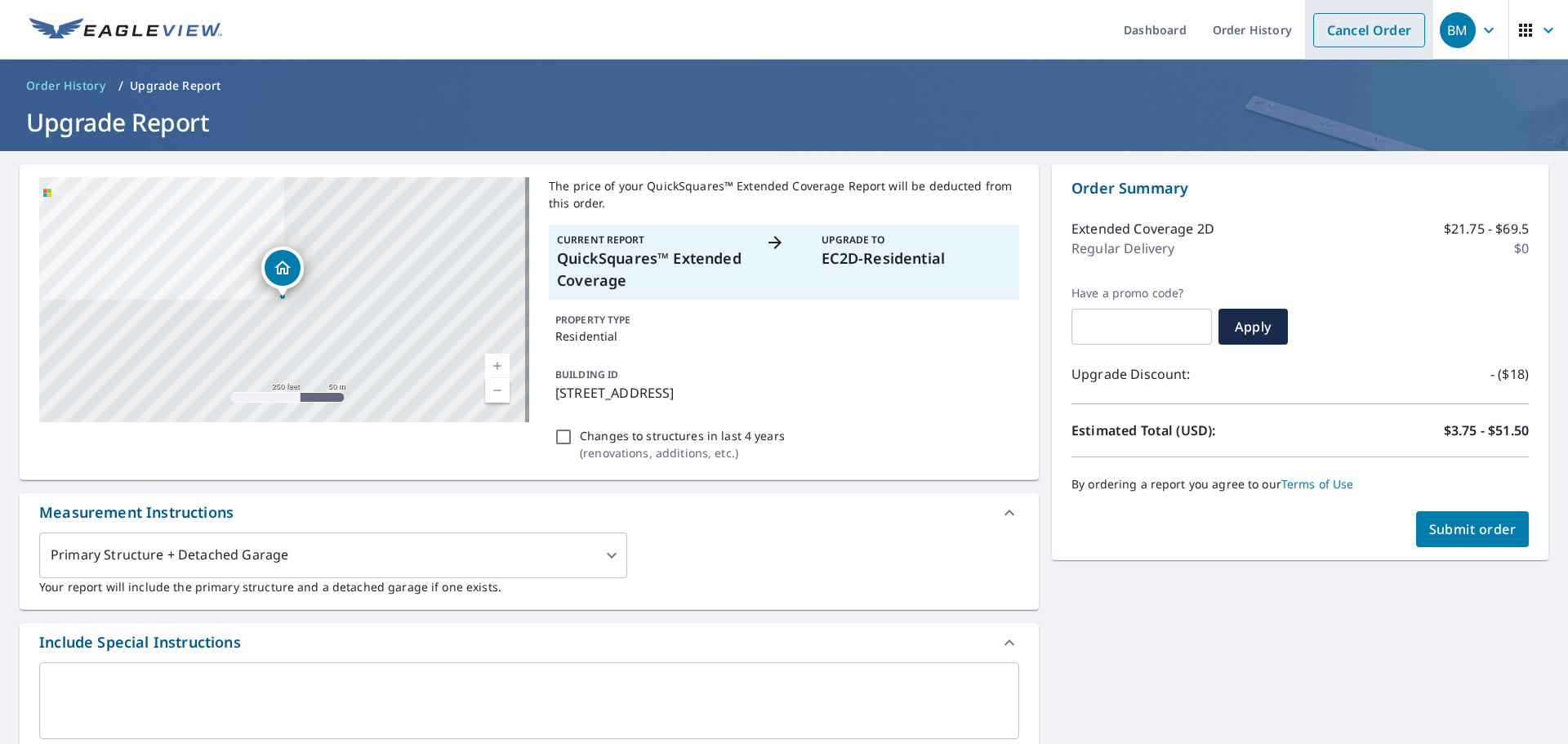
click at [1352, 29] on link "Cancel Order" at bounding box center [1369, 30] width 112 height 35
checkbox input "true"
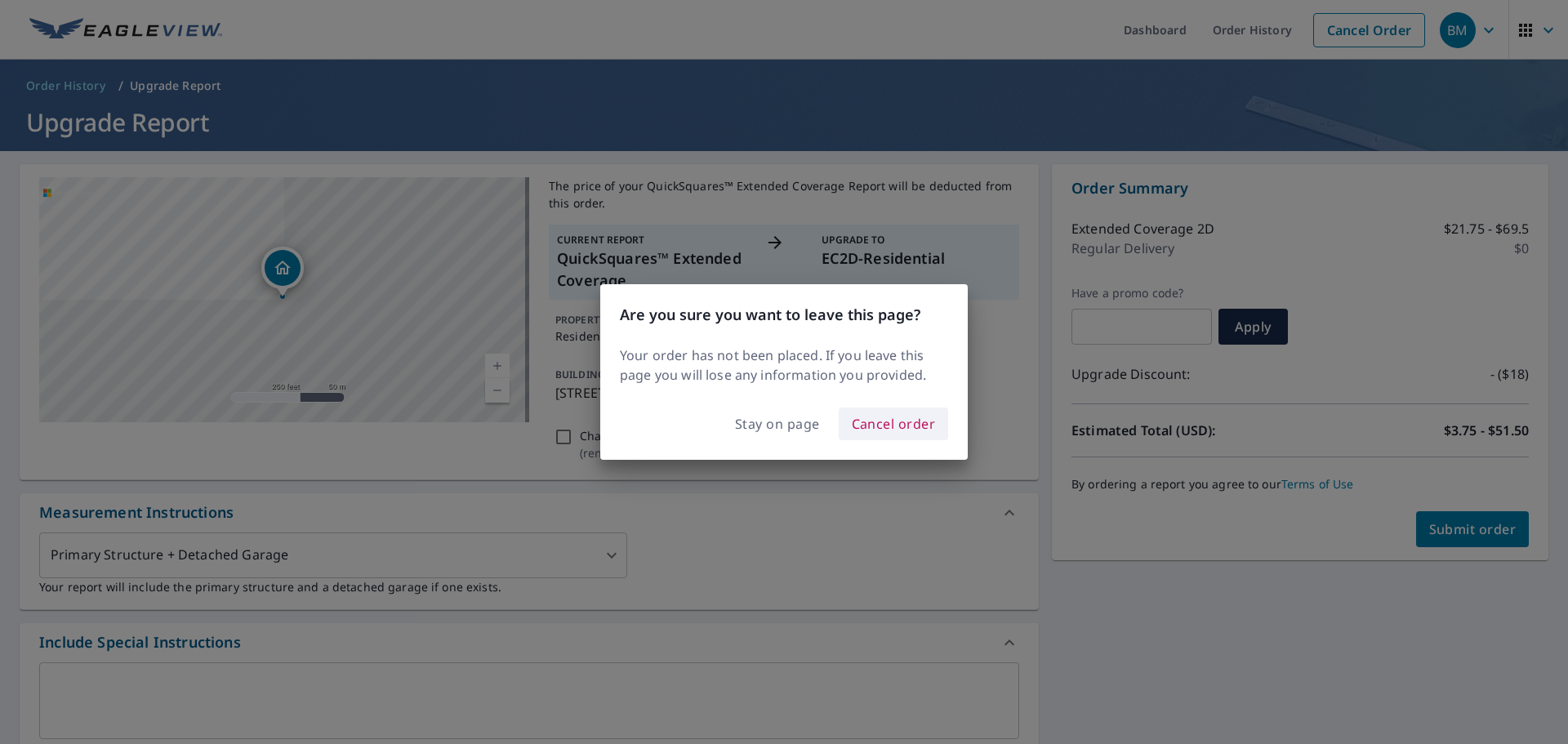
click at [919, 424] on span "Cancel order" at bounding box center [893, 424] width 84 height 23
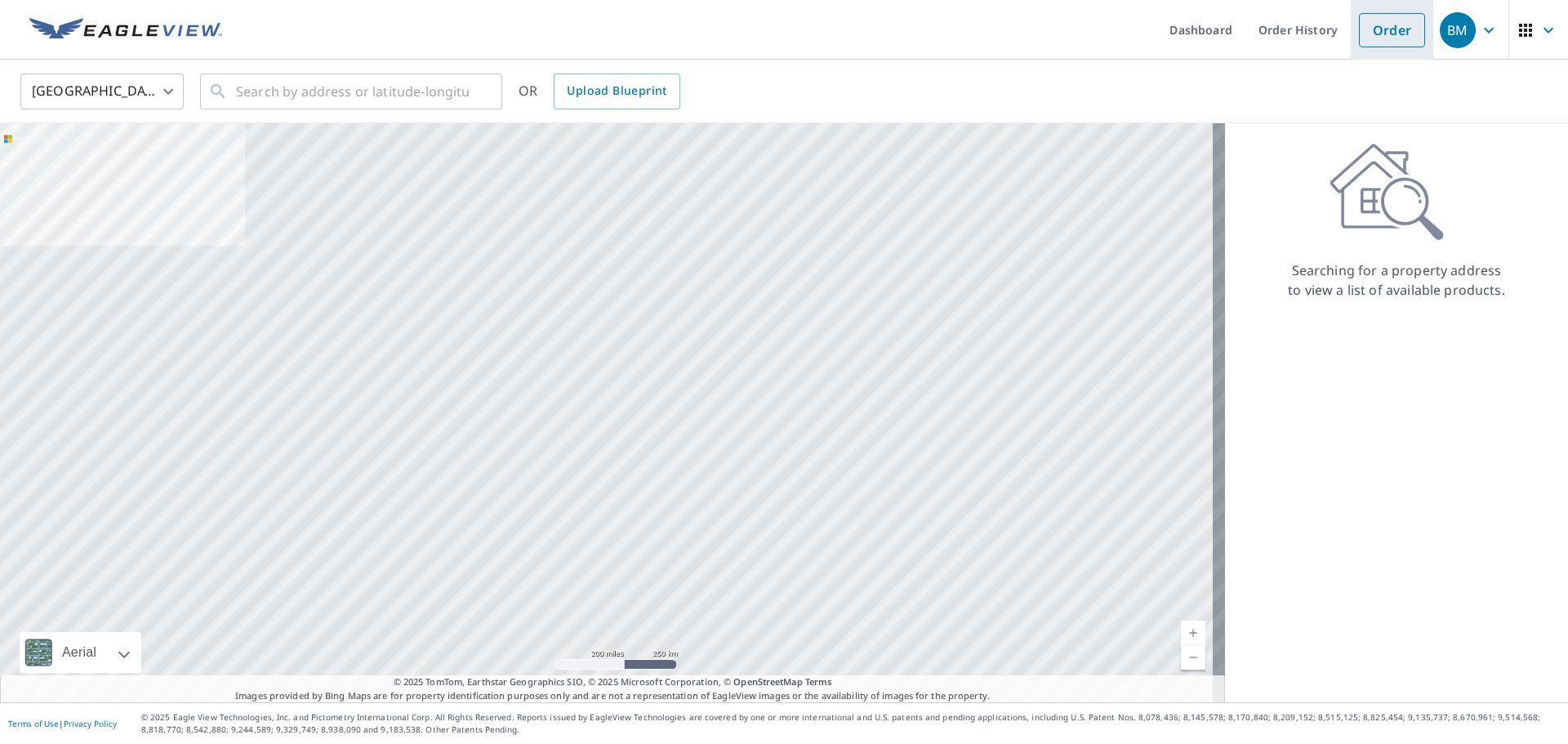
click at [1367, 36] on link "Order" at bounding box center [1392, 30] width 66 height 35
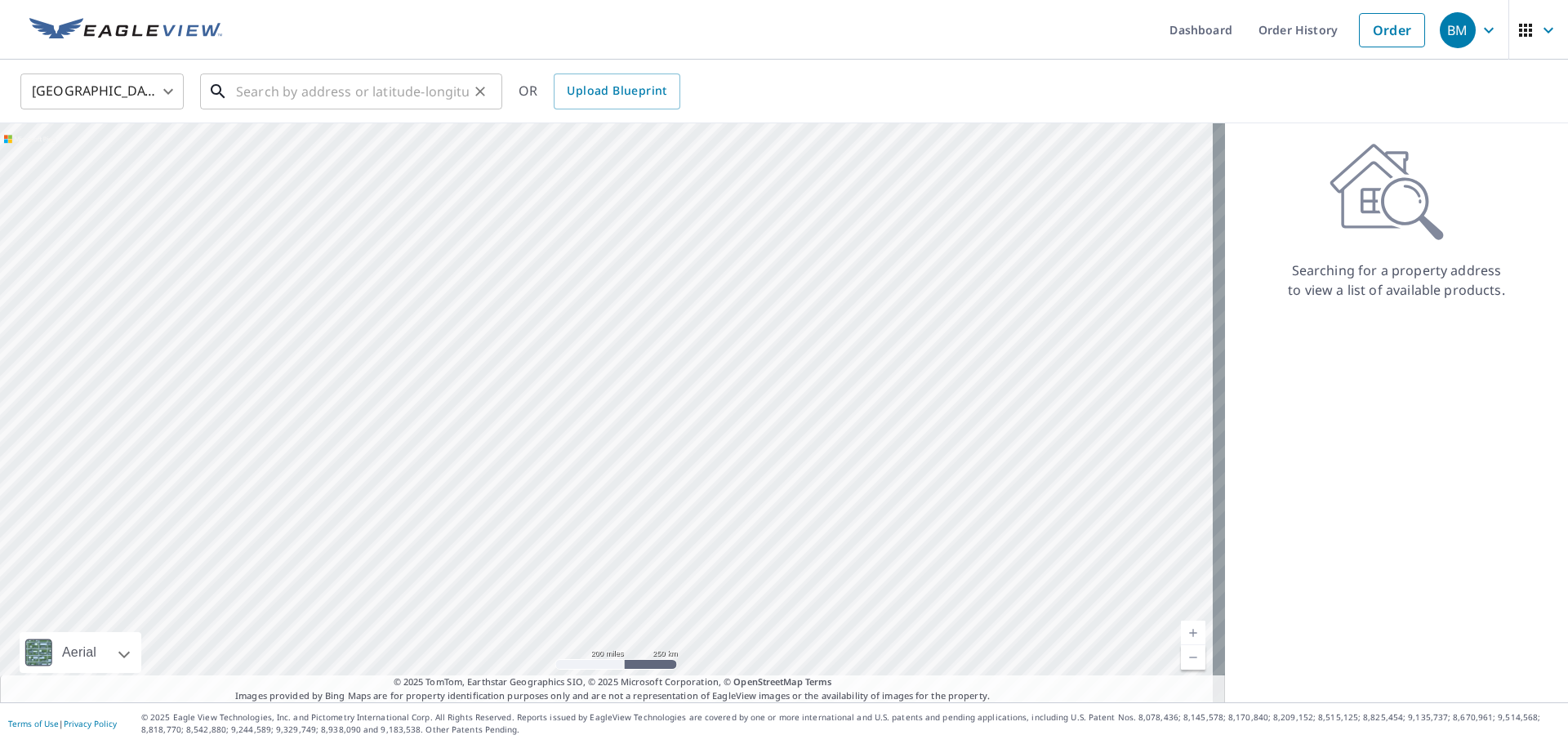
click at [377, 93] on input "text" at bounding box center [353, 91] width 233 height 46
paste input "1709 Lost Lake Rd"
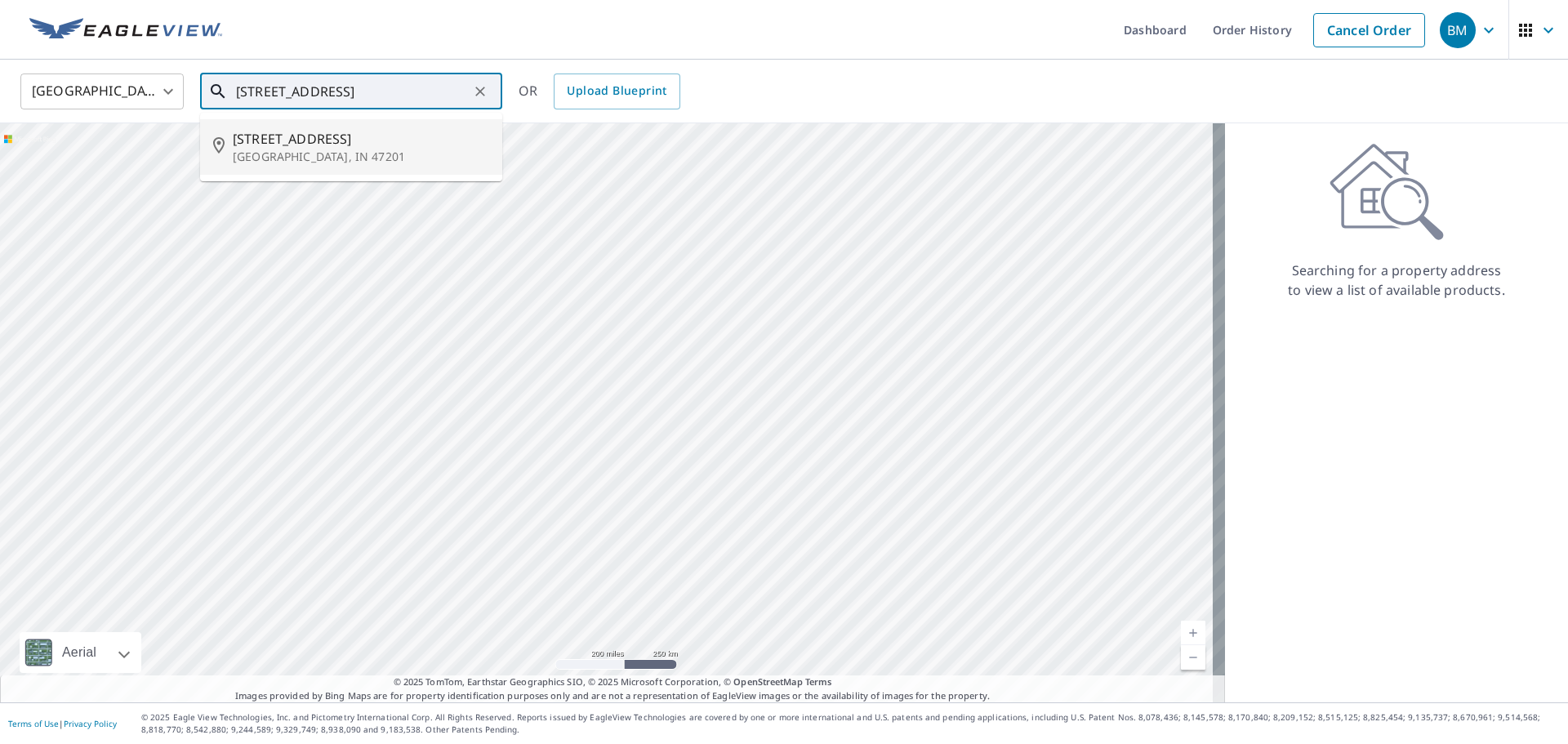
click at [348, 140] on span "1709 N Lost Lake Rd" at bounding box center [361, 139] width 256 height 20
type input "1709 N Lost Lake Rd Columbus, IN 47201"
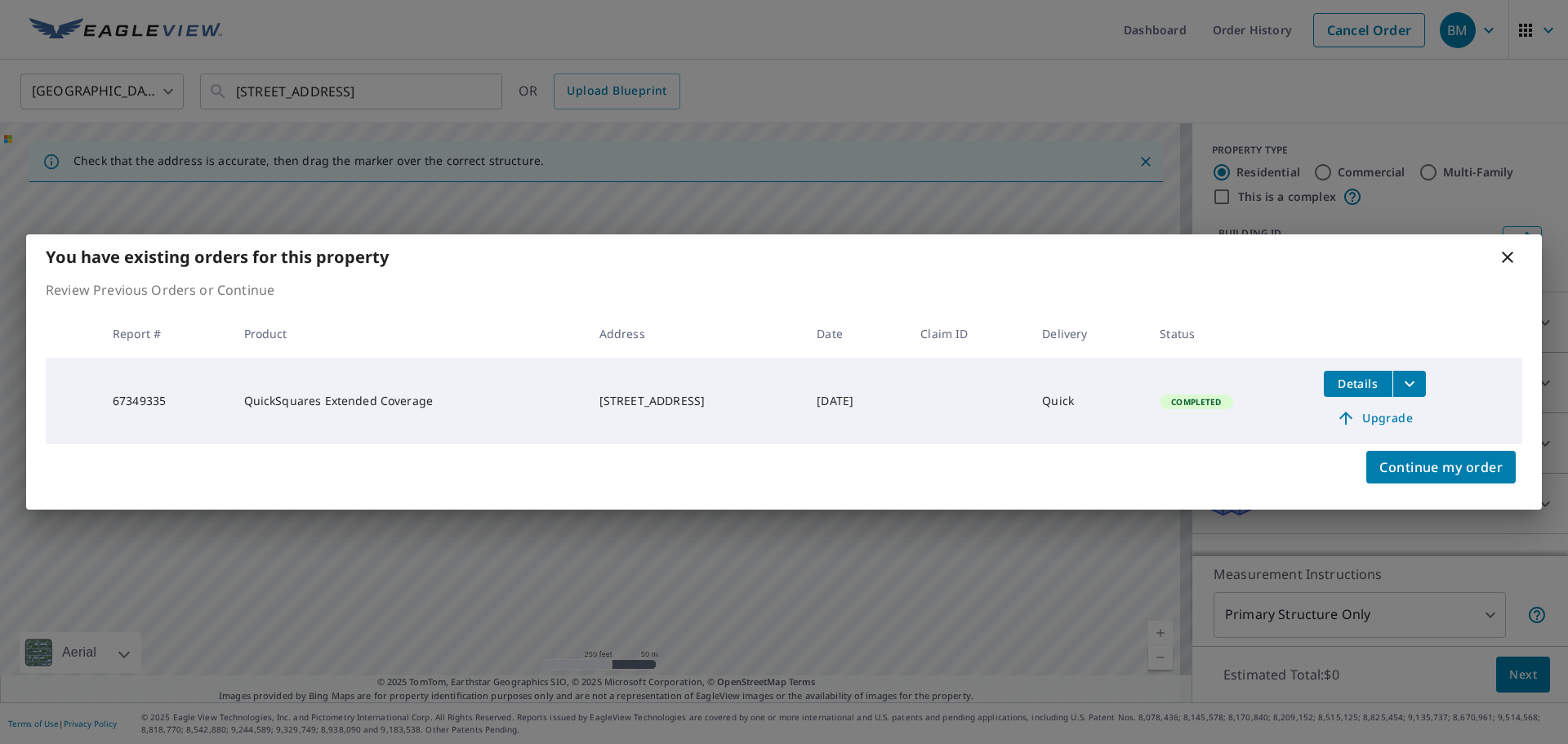
click at [1356, 420] on icon at bounding box center [1346, 417] width 20 height 20
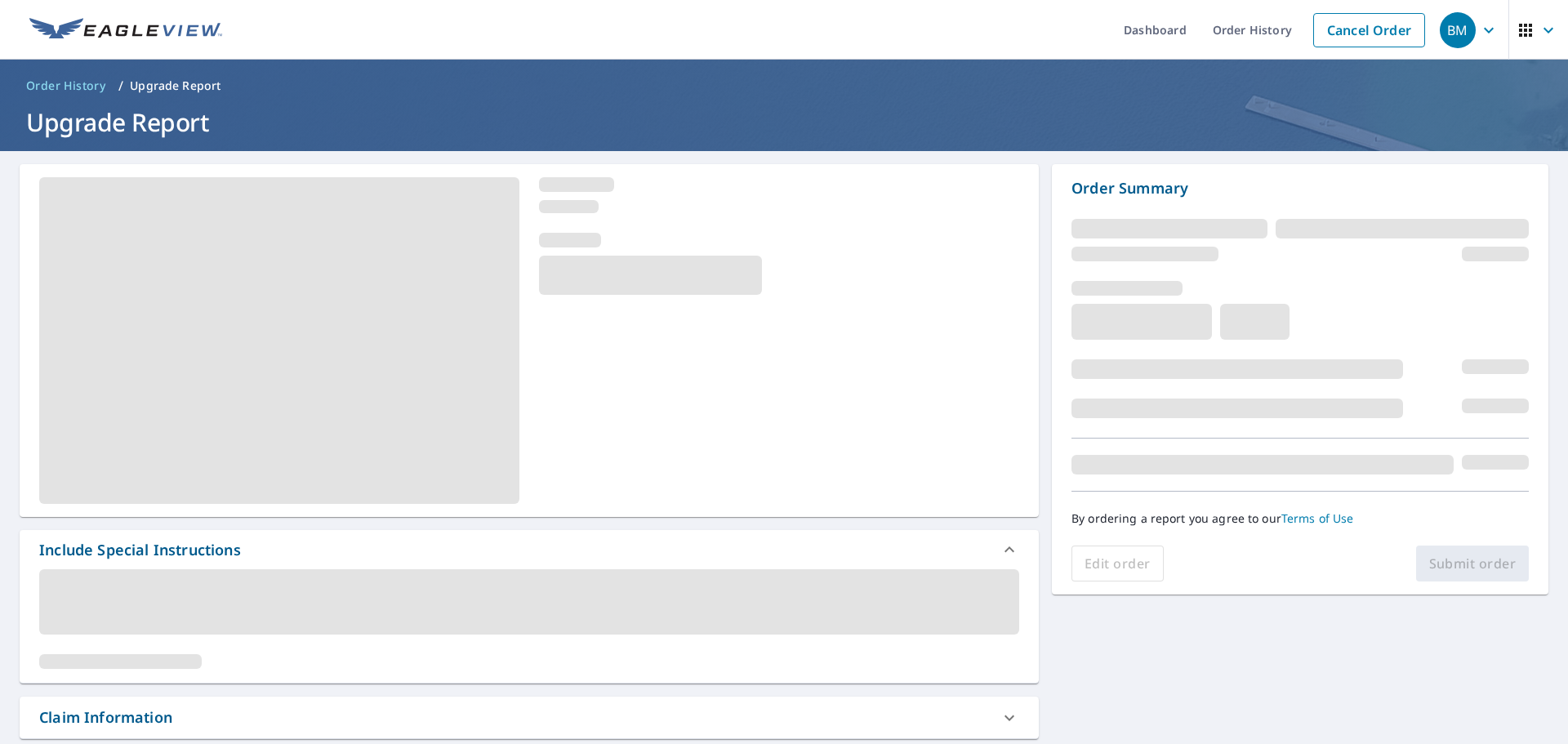
click at [1480, 24] on icon "button" at bounding box center [1489, 30] width 20 height 20
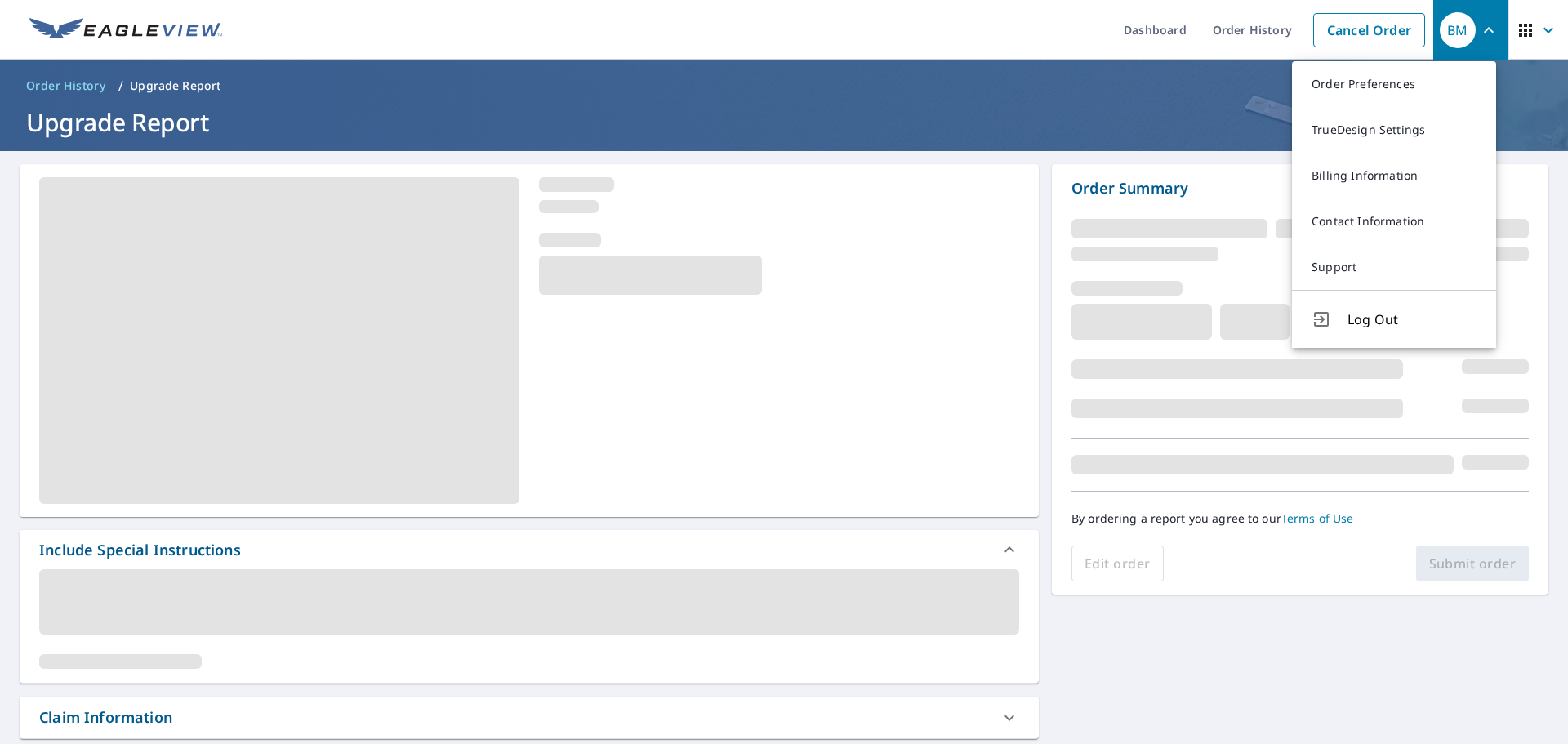
click at [1480, 24] on icon "button" at bounding box center [1489, 30] width 20 height 20
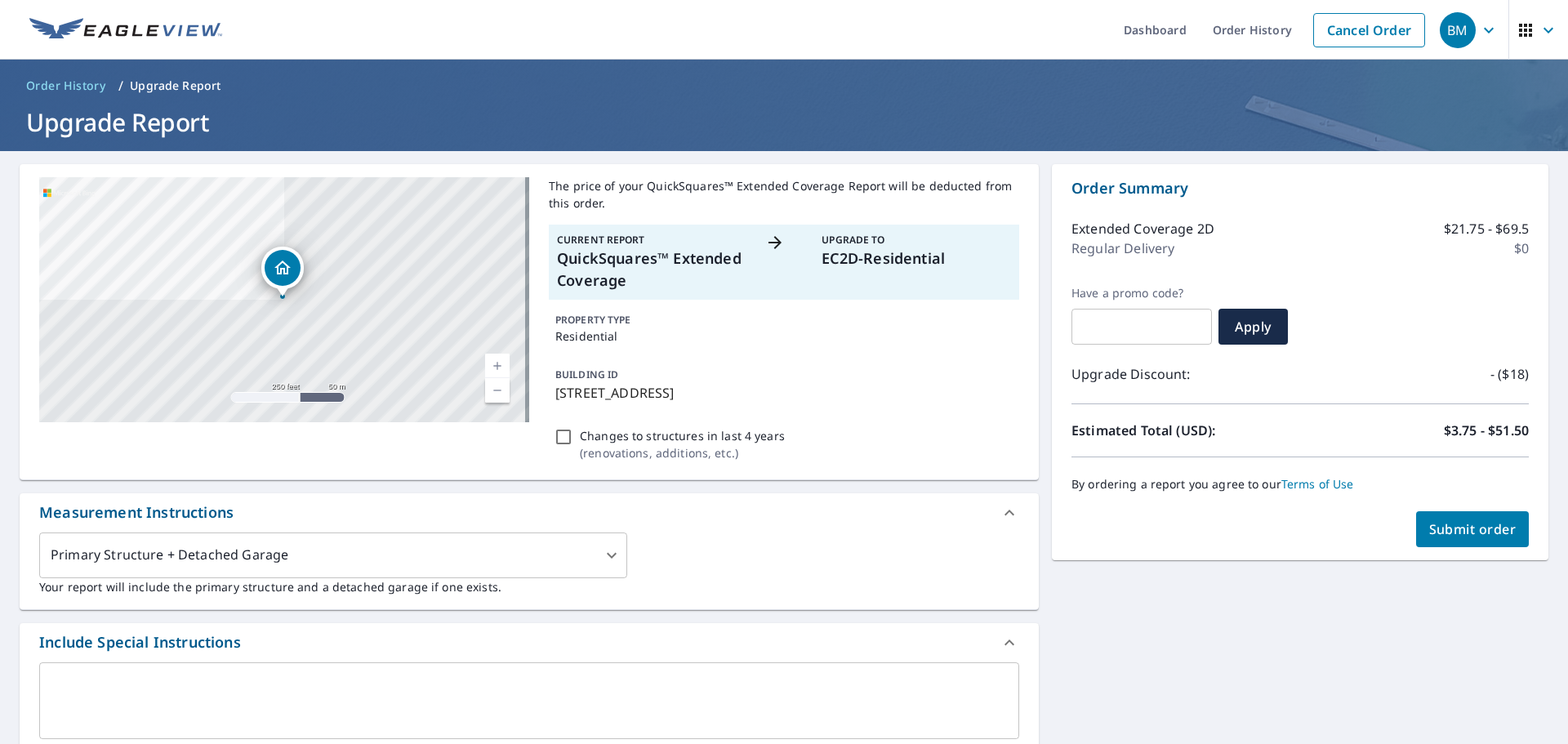
checkbox input "true"
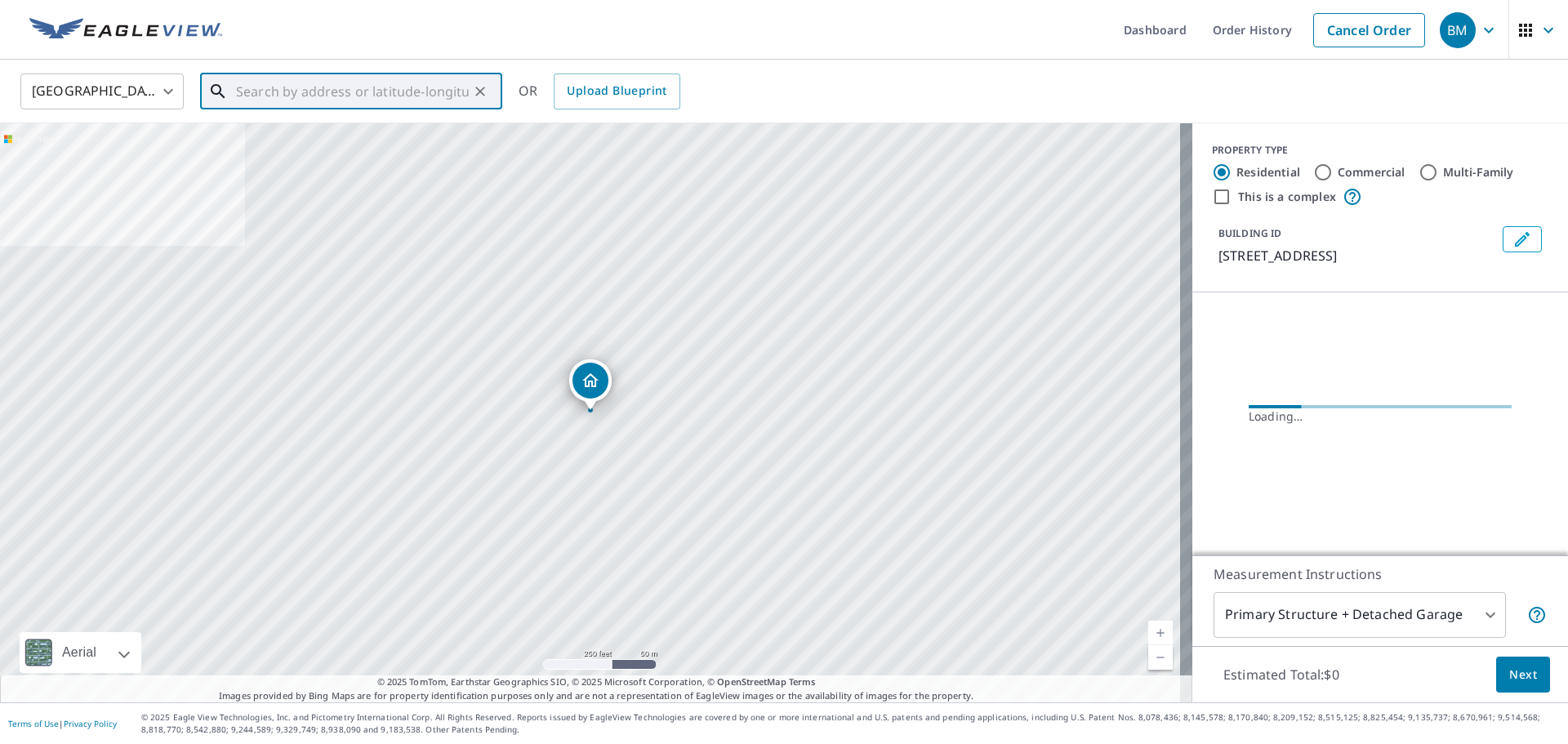
click at [275, 87] on input "text" at bounding box center [353, 91] width 233 height 46
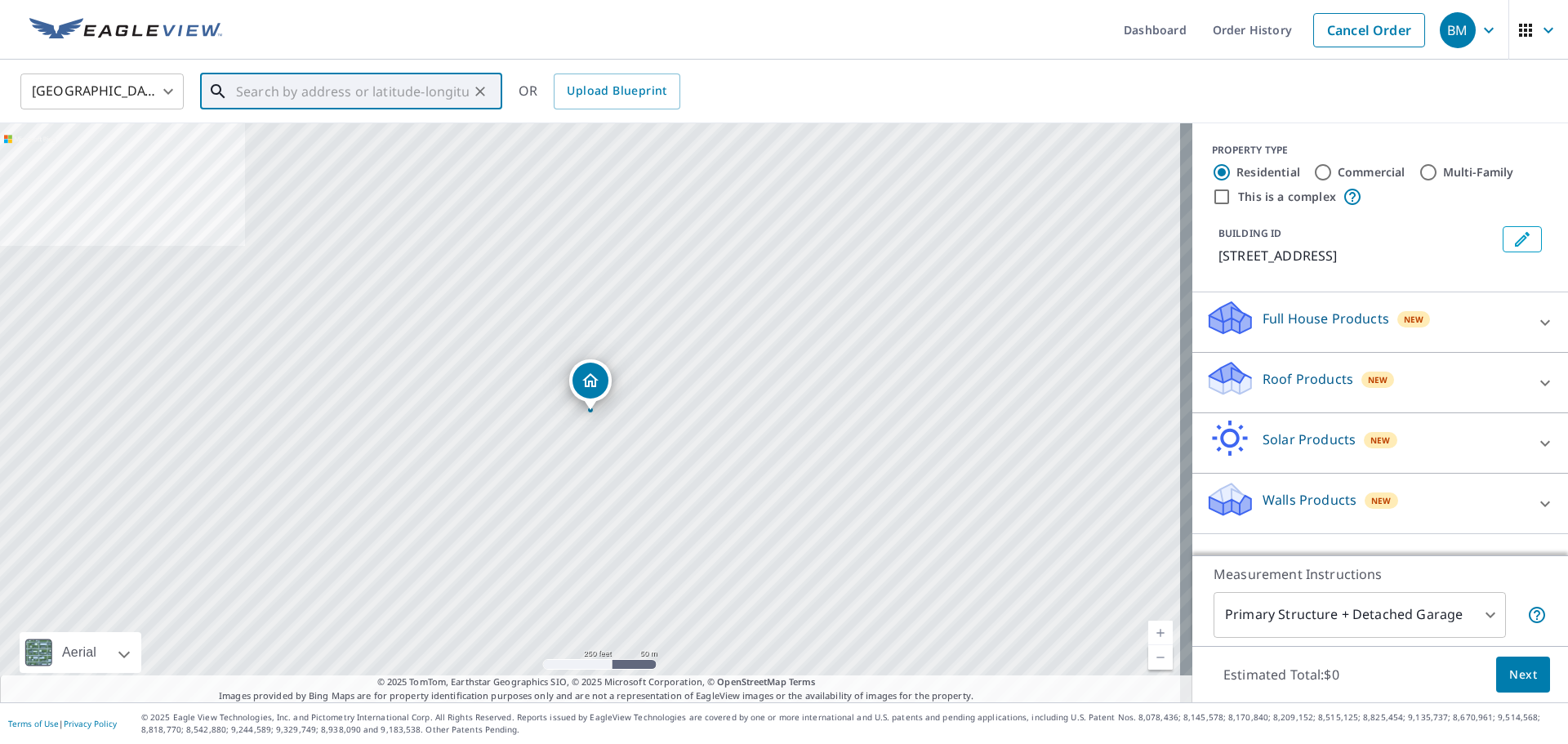
paste input "1709 Lost Lake Rd"
click at [343, 143] on span "1709 N Lost Lake Rd" at bounding box center [361, 139] width 256 height 20
type input "1709 N Lost Lake Rd Columbus, IN 47201"
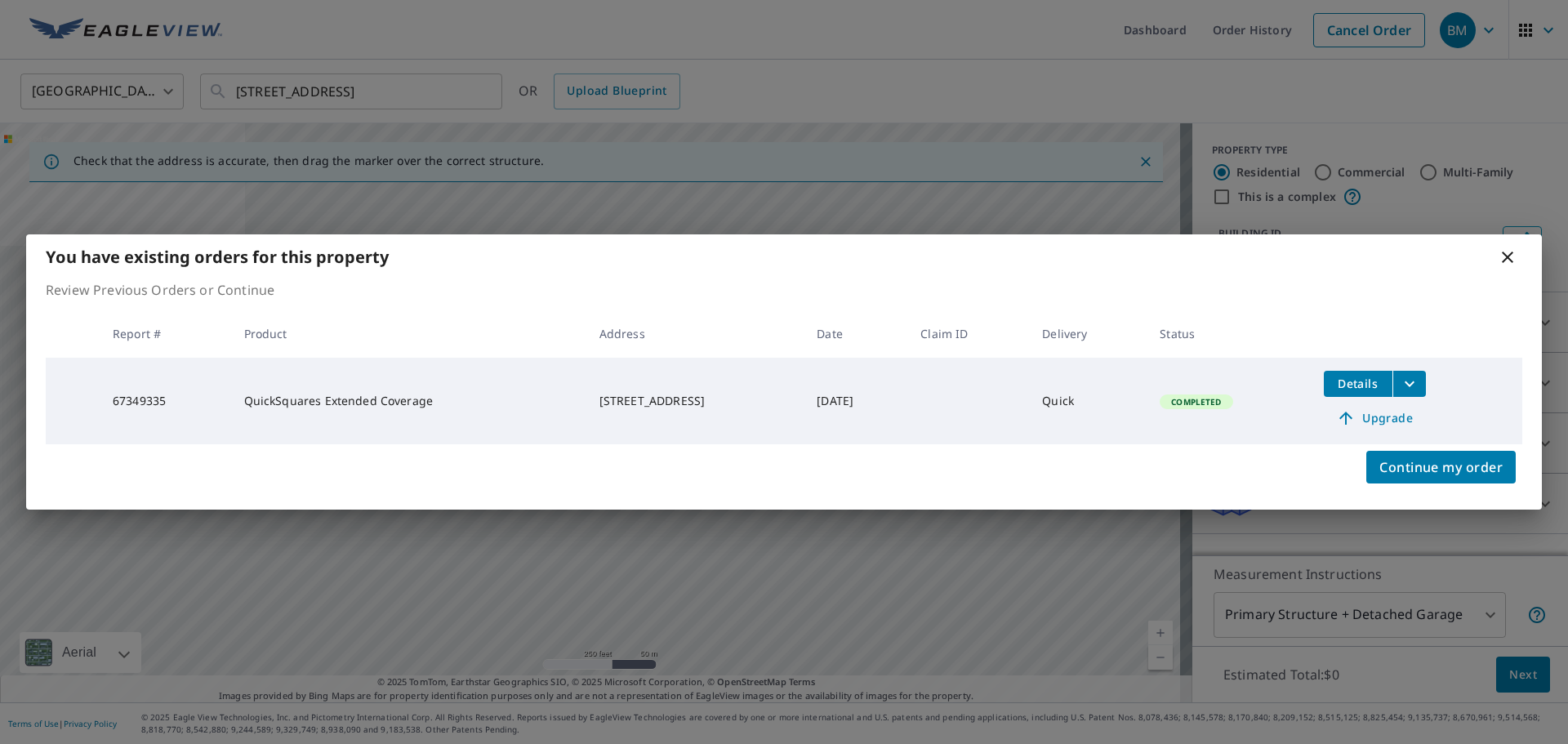
click at [1507, 253] on icon at bounding box center [1507, 257] width 20 height 20
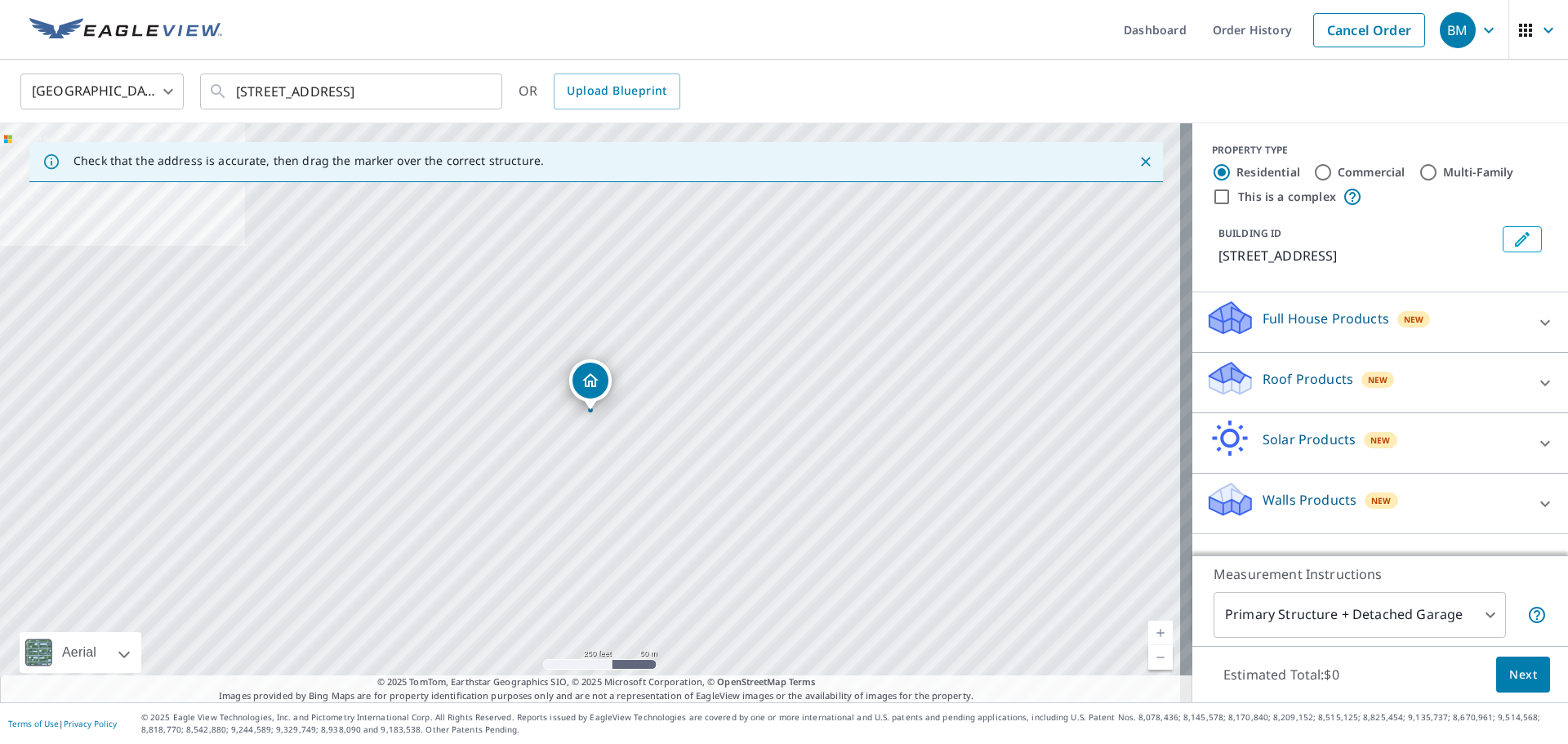
click at [1464, 377] on div "Roof Products New" at bounding box center [1366, 383] width 321 height 47
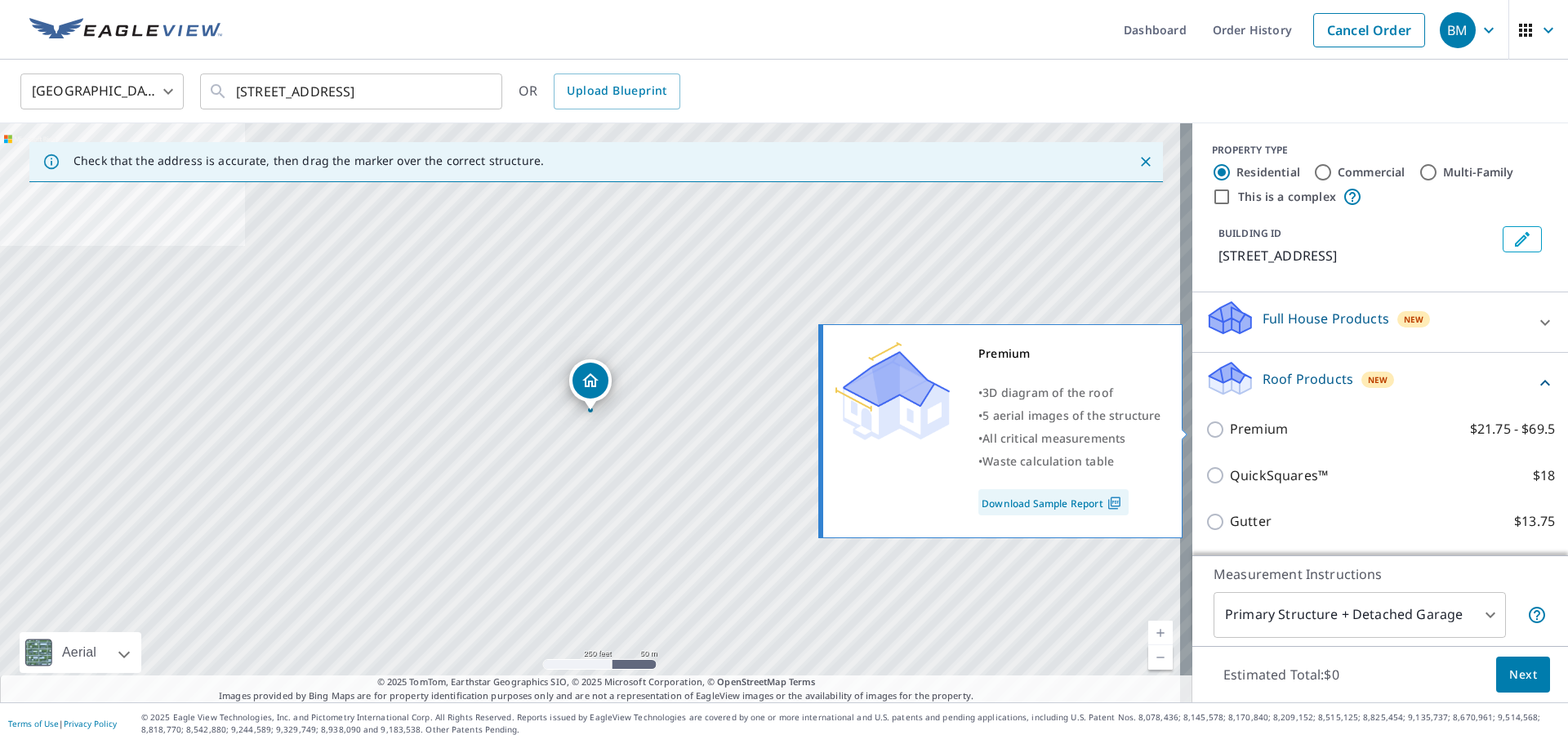
click at [1206, 431] on input "Premium $21.75 - $69.5" at bounding box center [1218, 430] width 24 height 20
checkbox input "true"
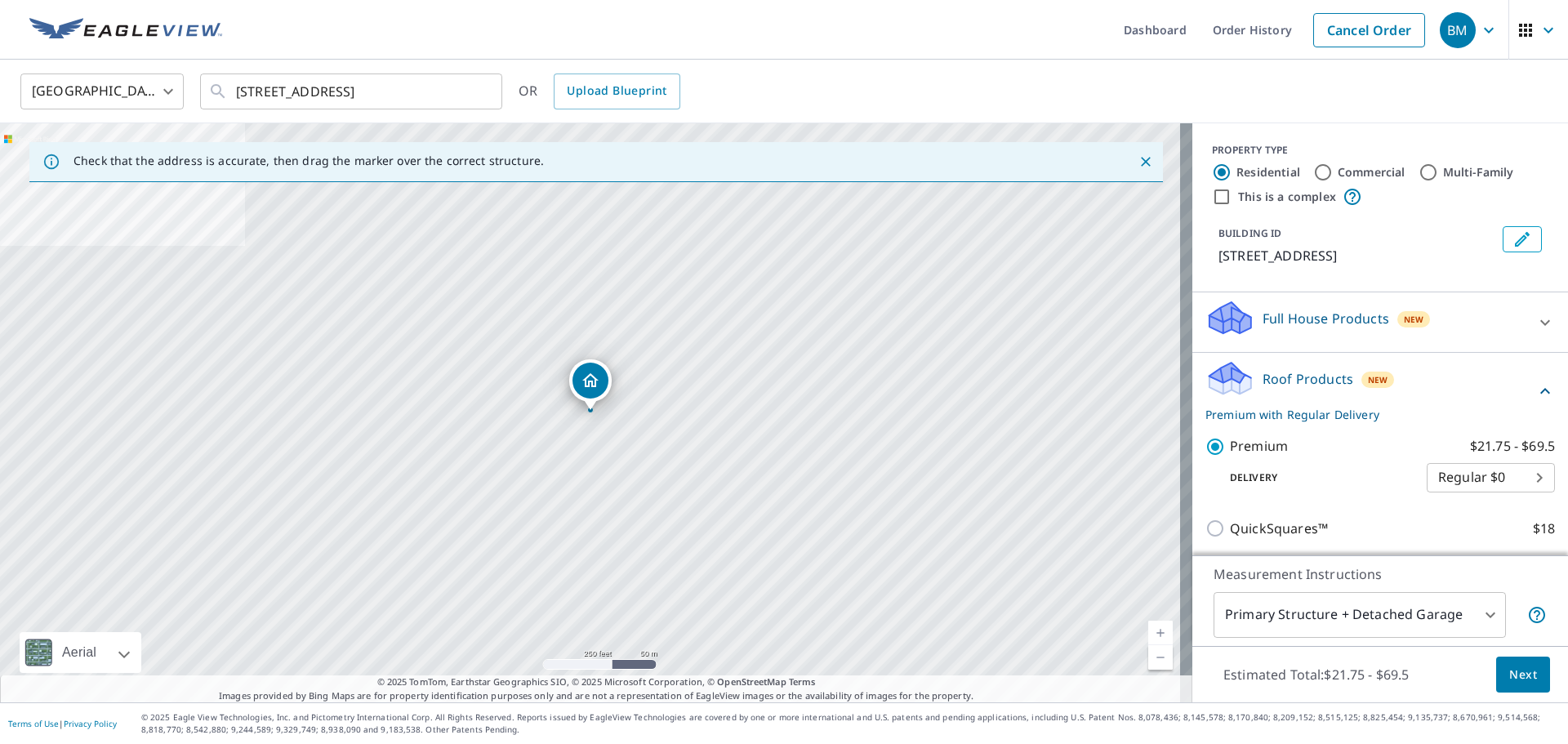
click at [1503, 662] on button "Next" at bounding box center [1523, 675] width 54 height 36
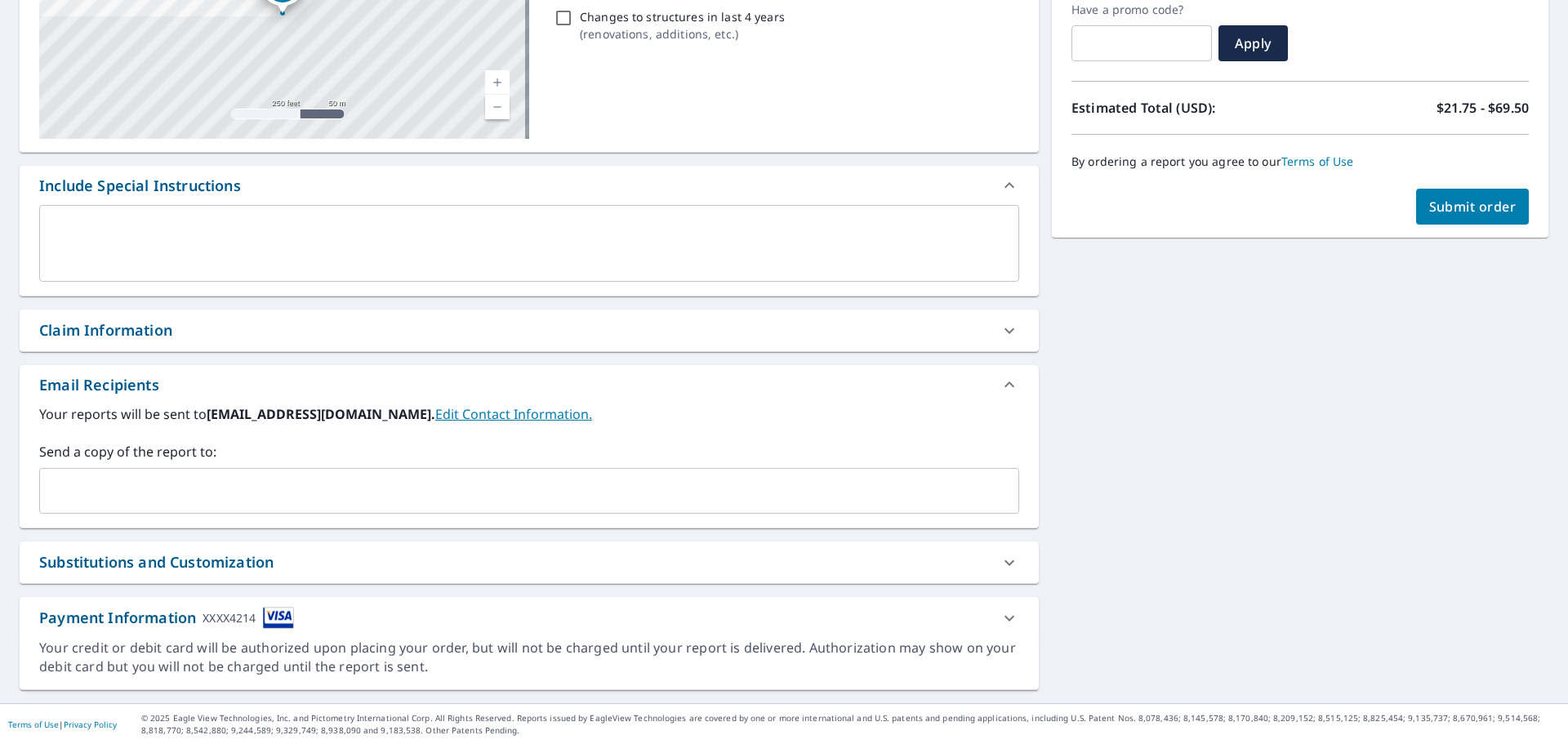
scroll to position [284, 0]
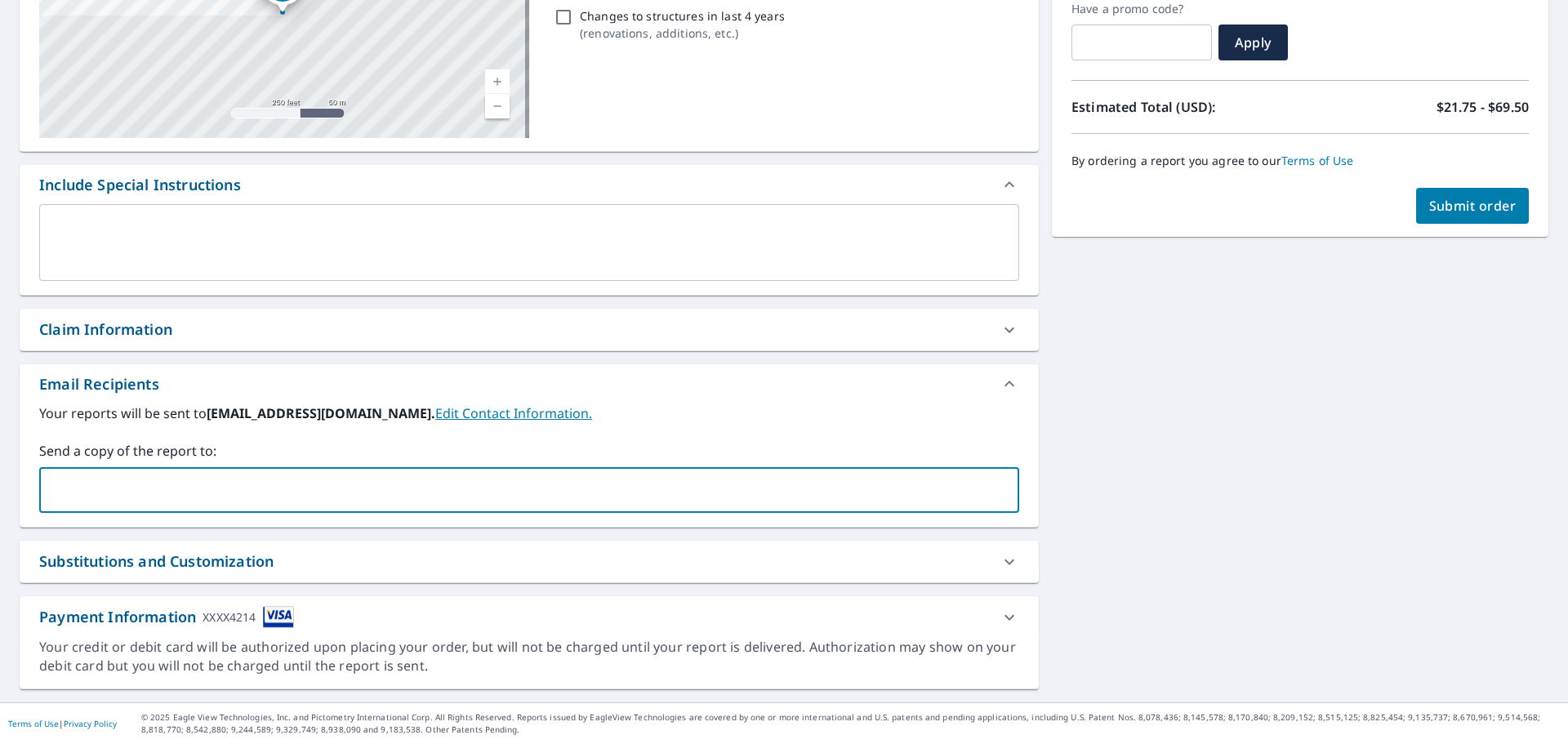
click at [325, 501] on input "text" at bounding box center [517, 490] width 941 height 31
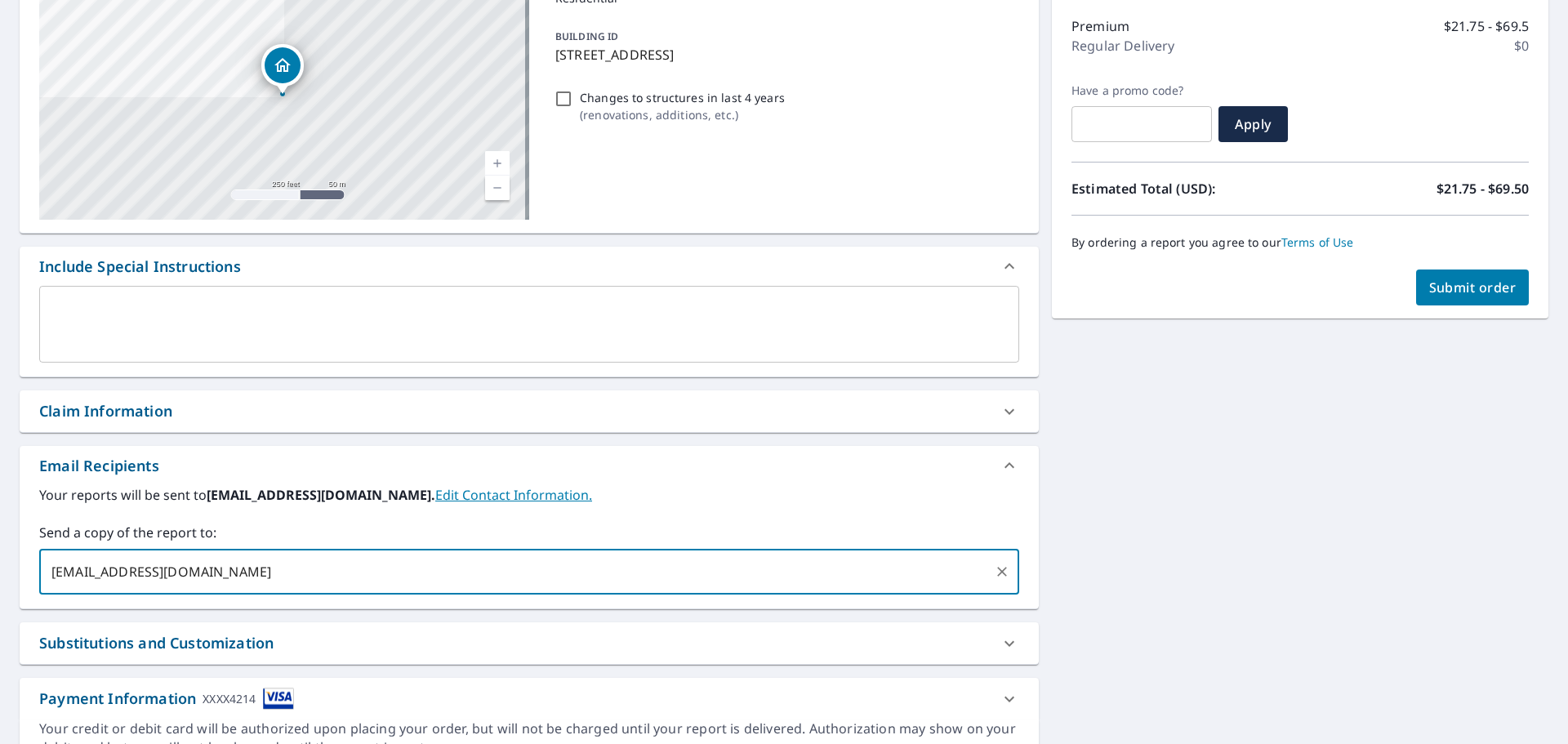
type input "bryn@mossroofing.com"
click at [1457, 298] on button "Submit order" at bounding box center [1473, 287] width 113 height 36
checkbox input "true"
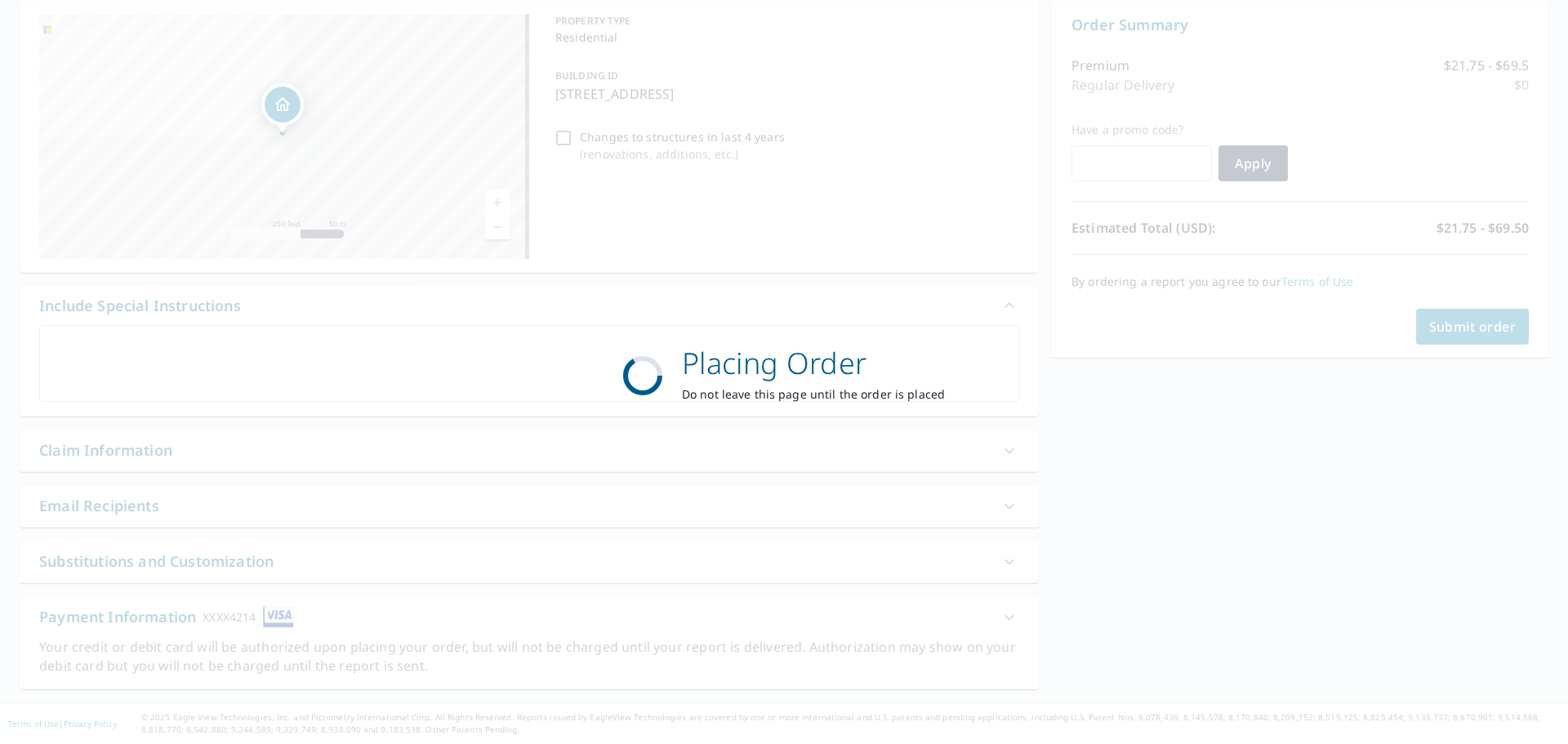
scroll to position [164, 0]
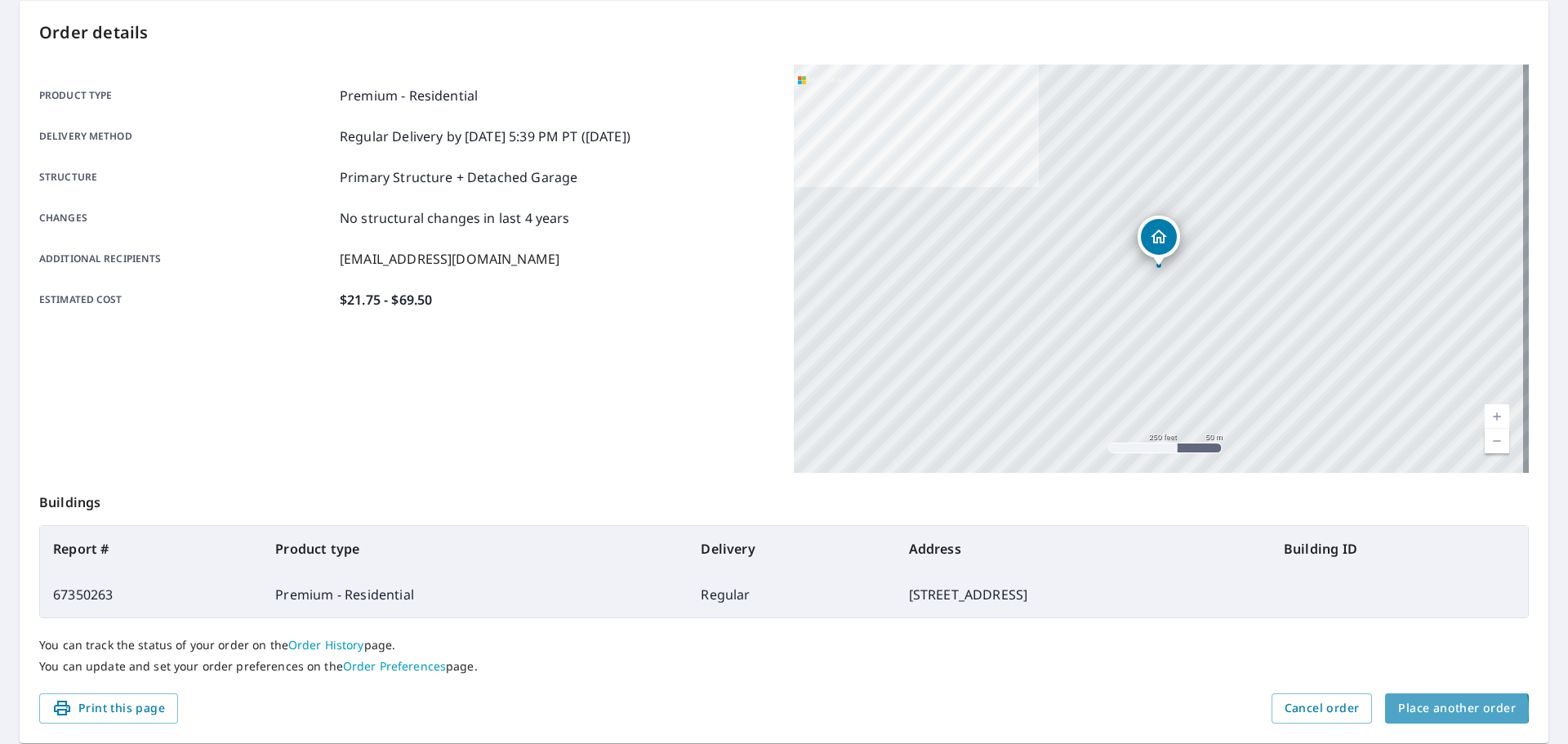
click at [1446, 710] on span "Place another order" at bounding box center [1457, 708] width 118 height 21
